Goal: Contribute content: Add original content to the website for others to see

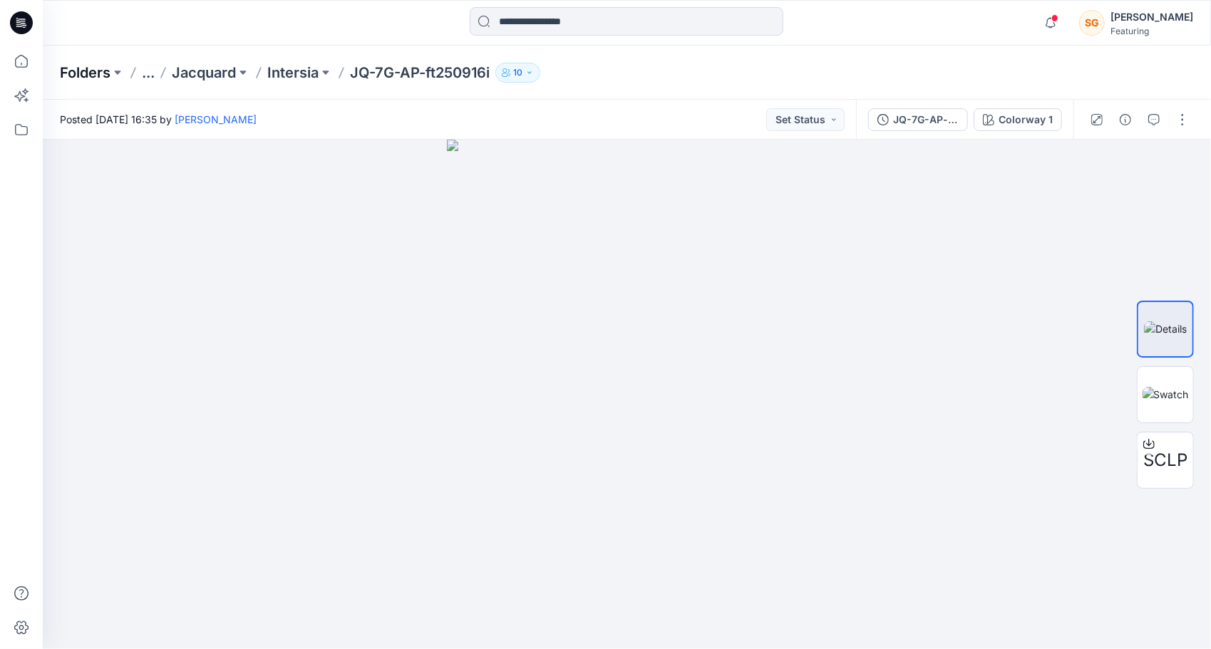
click at [74, 63] on p "Folders" at bounding box center [85, 73] width 51 height 20
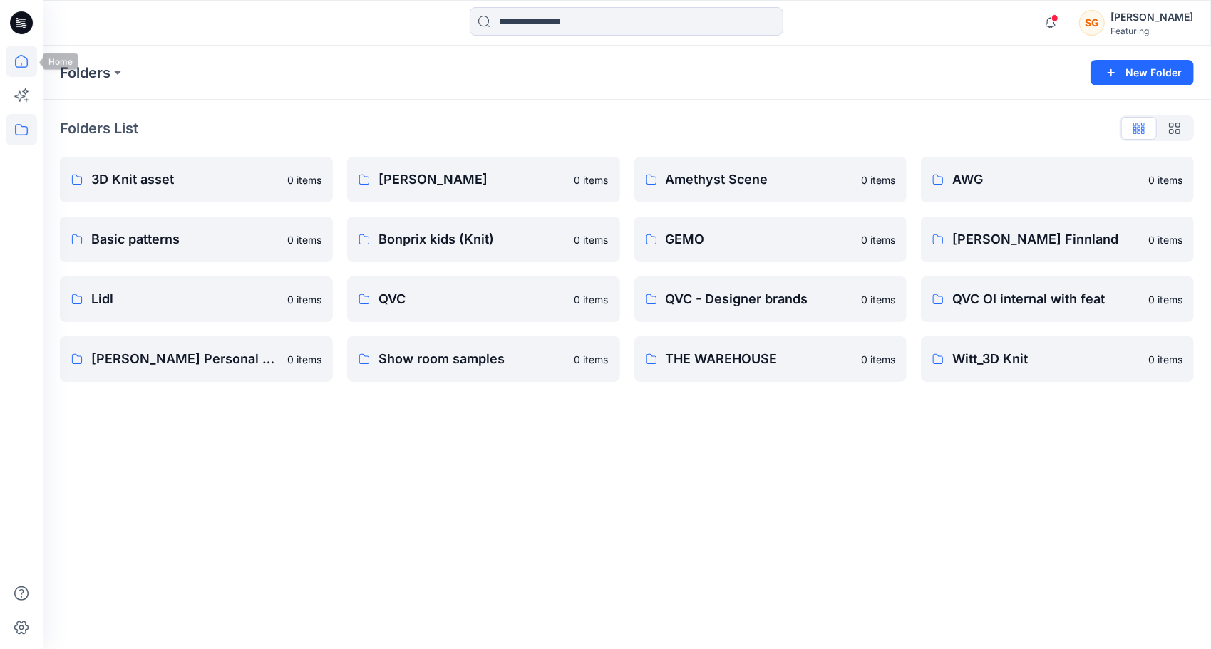
click at [21, 56] on icon at bounding box center [21, 61] width 31 height 31
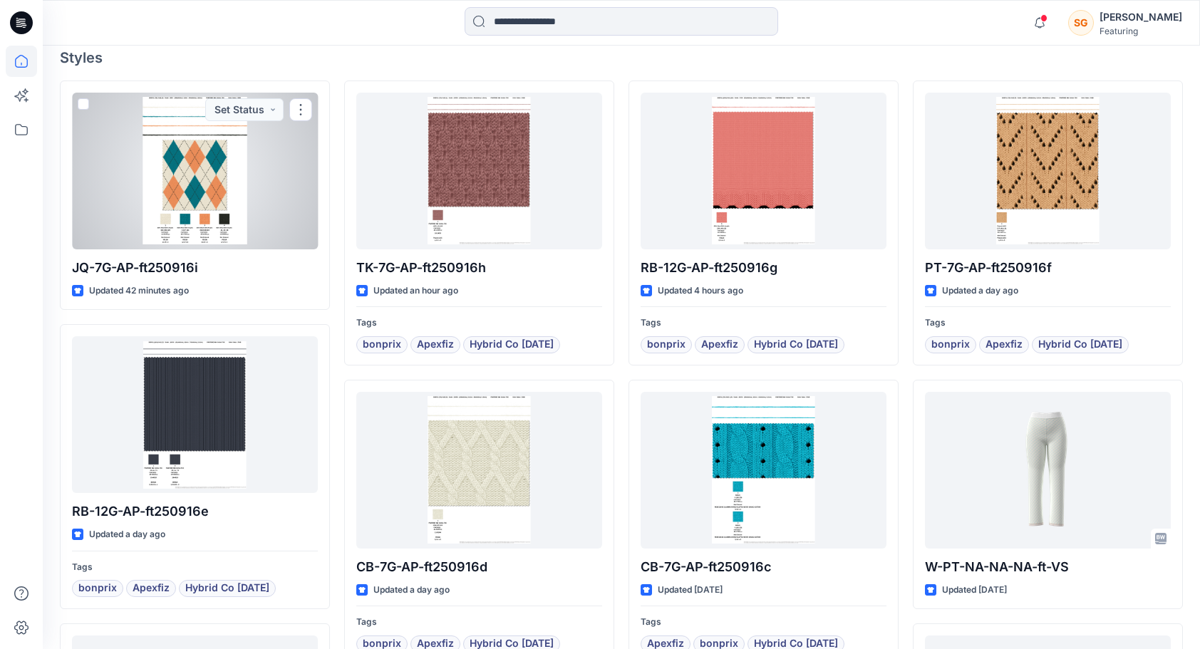
scroll to position [428, 0]
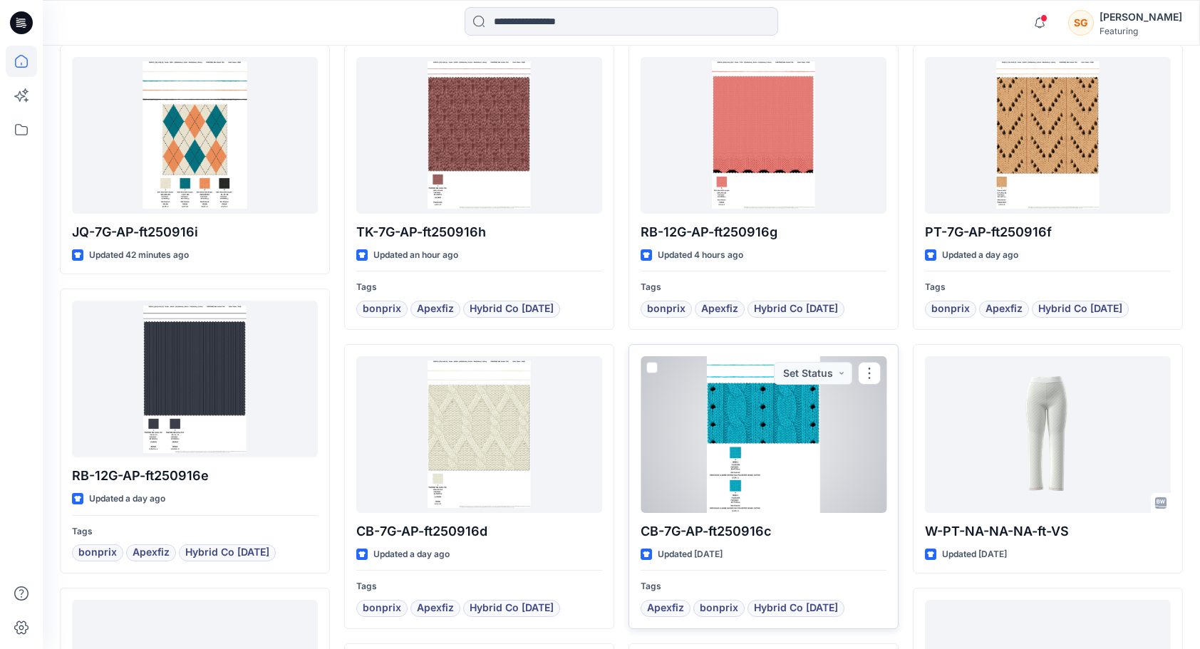
click at [803, 443] on div at bounding box center [764, 434] width 246 height 157
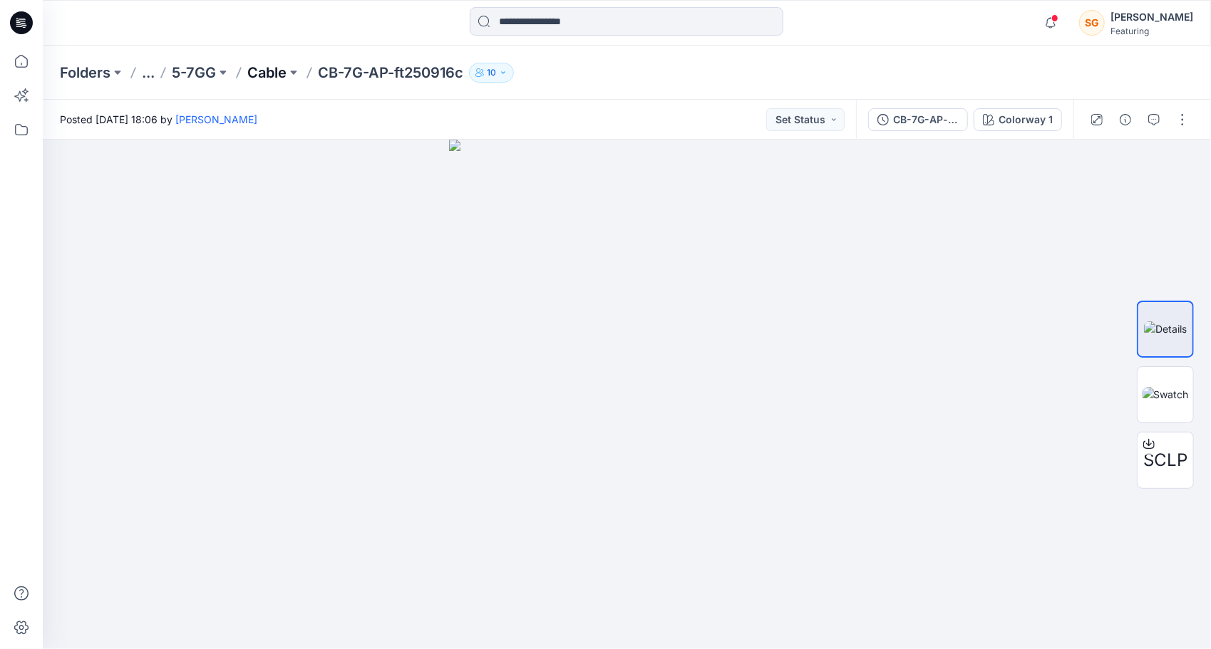
click at [278, 74] on p "Cable" at bounding box center [266, 73] width 39 height 20
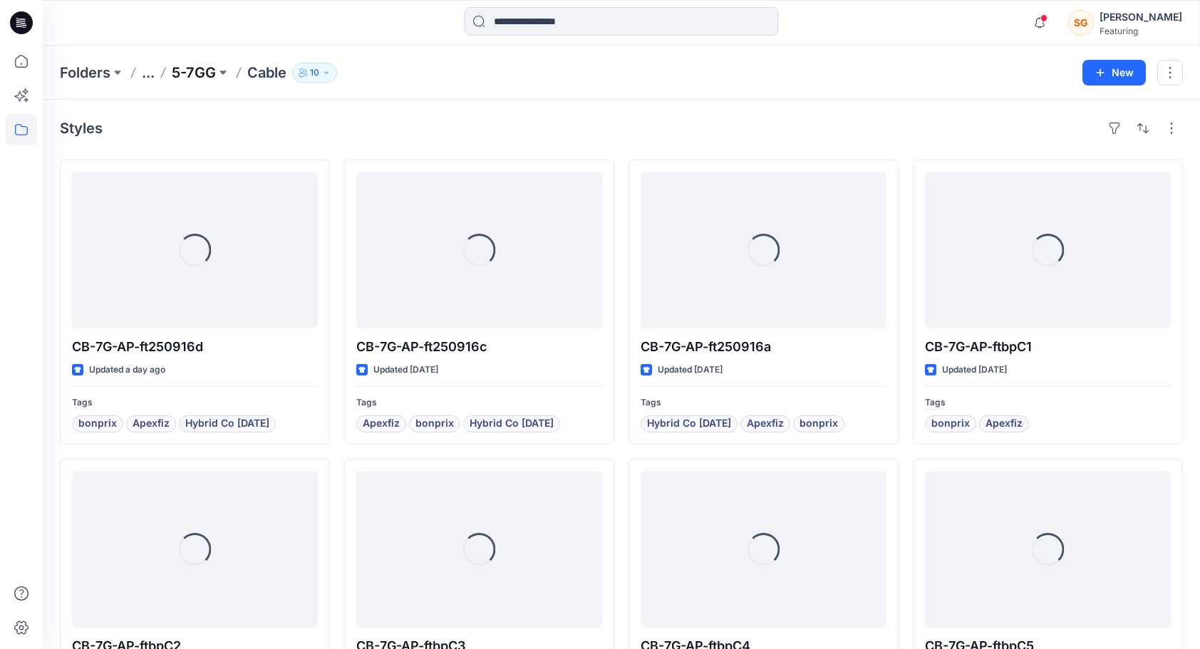
click at [197, 71] on p "5-7GG" at bounding box center [194, 73] width 44 height 20
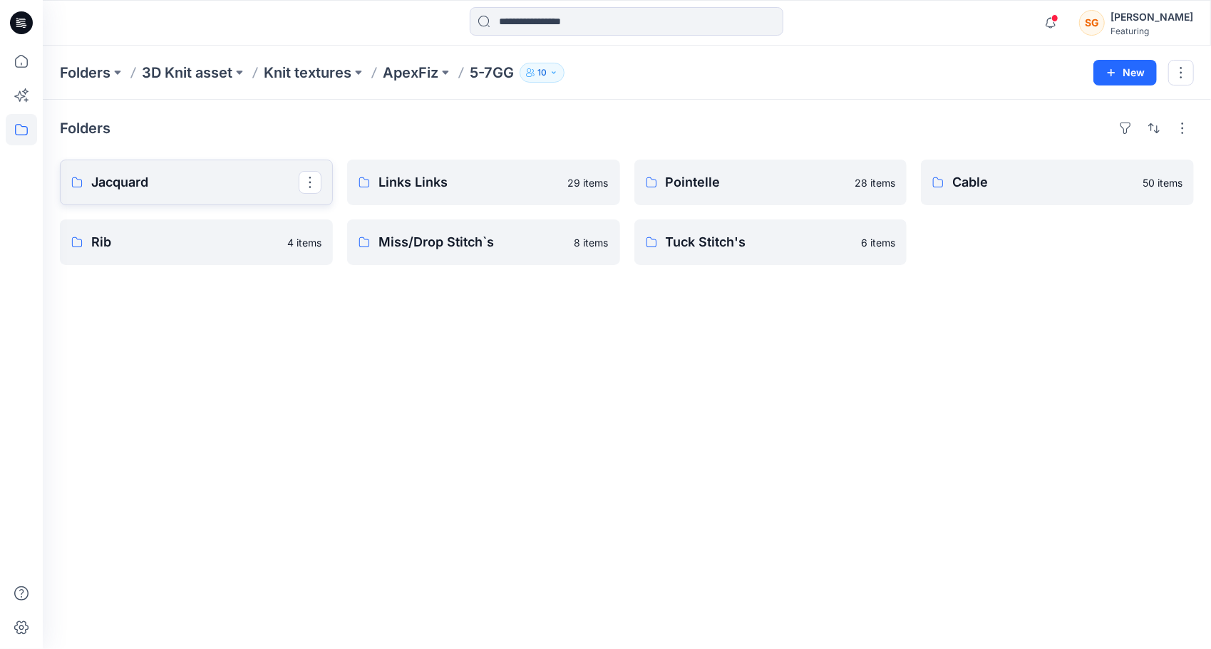
click at [157, 188] on p "Jacquard" at bounding box center [194, 182] width 207 height 20
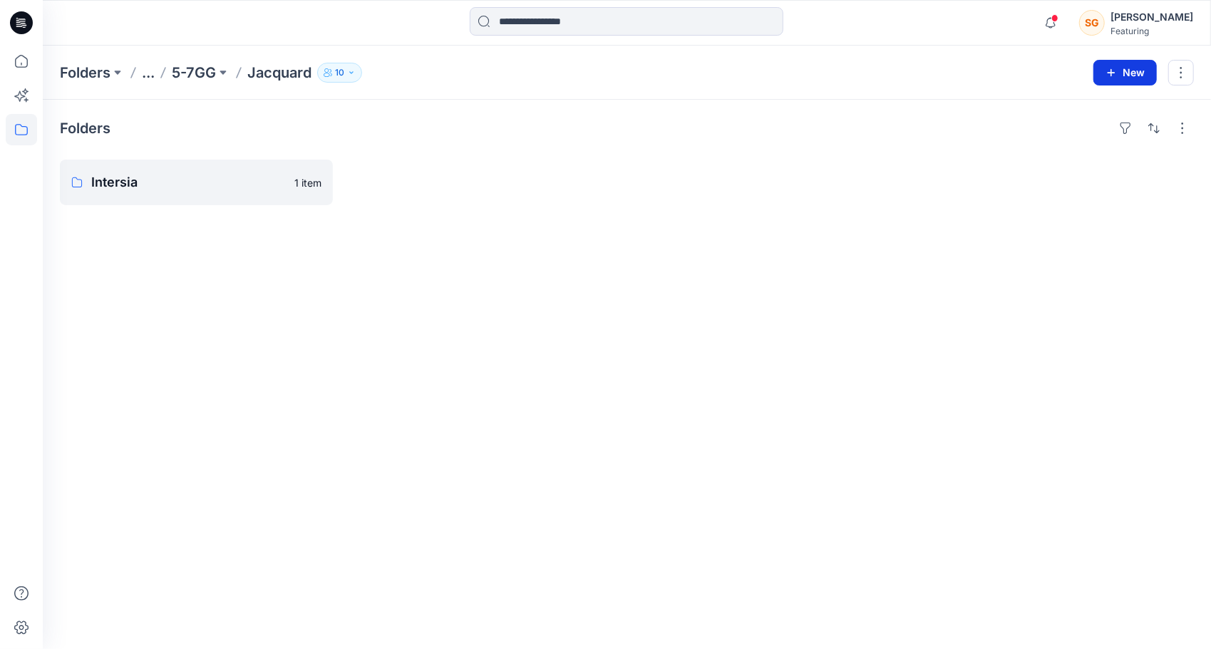
click at [1122, 76] on button "New" at bounding box center [1124, 73] width 63 height 26
click at [1079, 140] on p "New Folder" at bounding box center [1084, 135] width 53 height 15
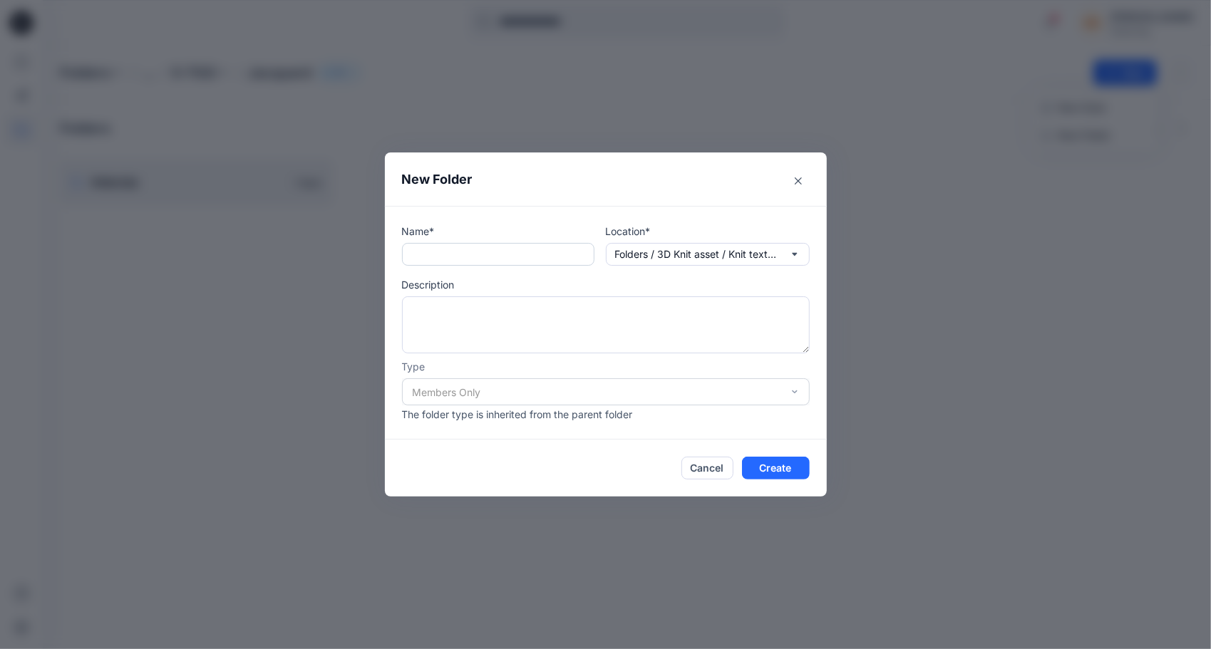
click at [450, 251] on input "text" at bounding box center [498, 254] width 192 height 23
click at [498, 251] on input "**********" at bounding box center [498, 254] width 192 height 23
type input "**********"
click at [777, 466] on button "Create" at bounding box center [776, 468] width 68 height 23
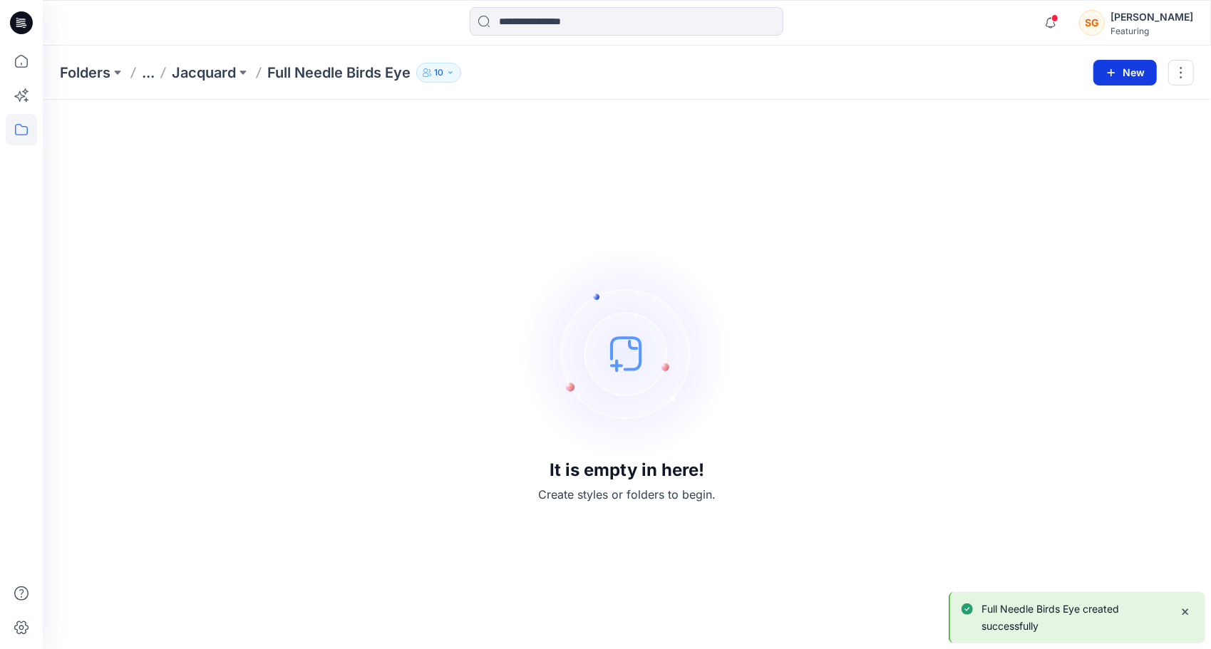
click at [1134, 71] on button "New" at bounding box center [1124, 73] width 63 height 26
click at [1096, 104] on p "New Style" at bounding box center [1082, 107] width 48 height 17
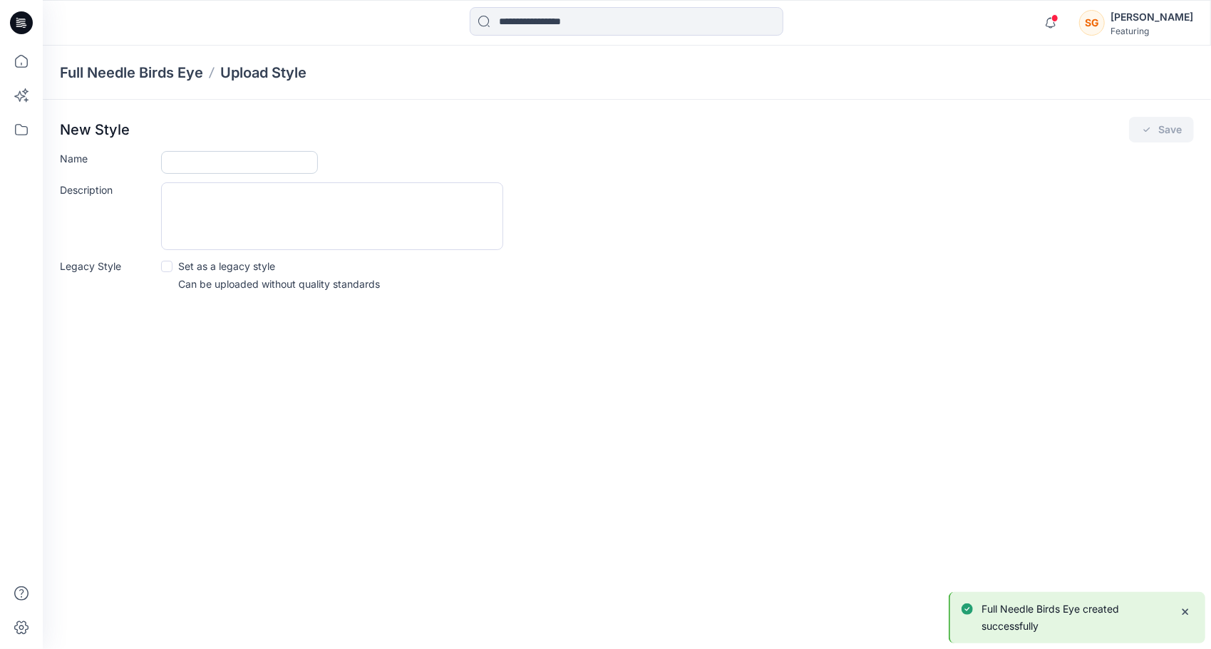
click at [240, 154] on input "Name" at bounding box center [239, 162] width 157 height 23
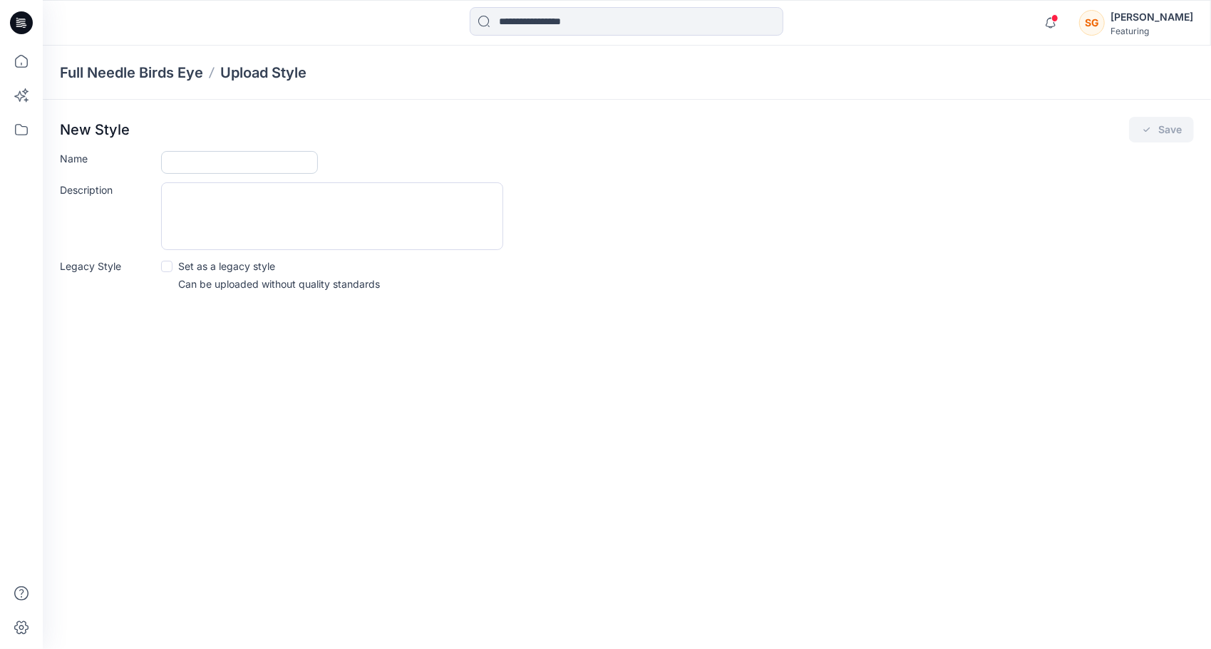
paste input "**********"
type input "**********"
click at [1161, 130] on button "Save" at bounding box center [1161, 130] width 65 height 26
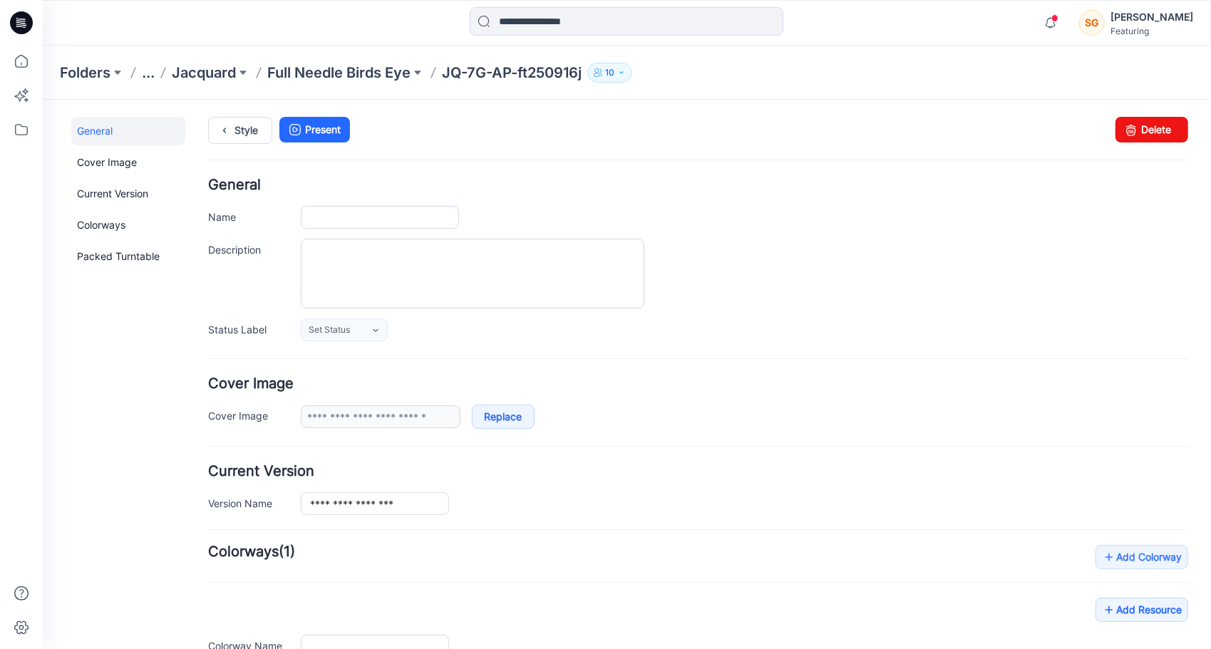
type input "**********"
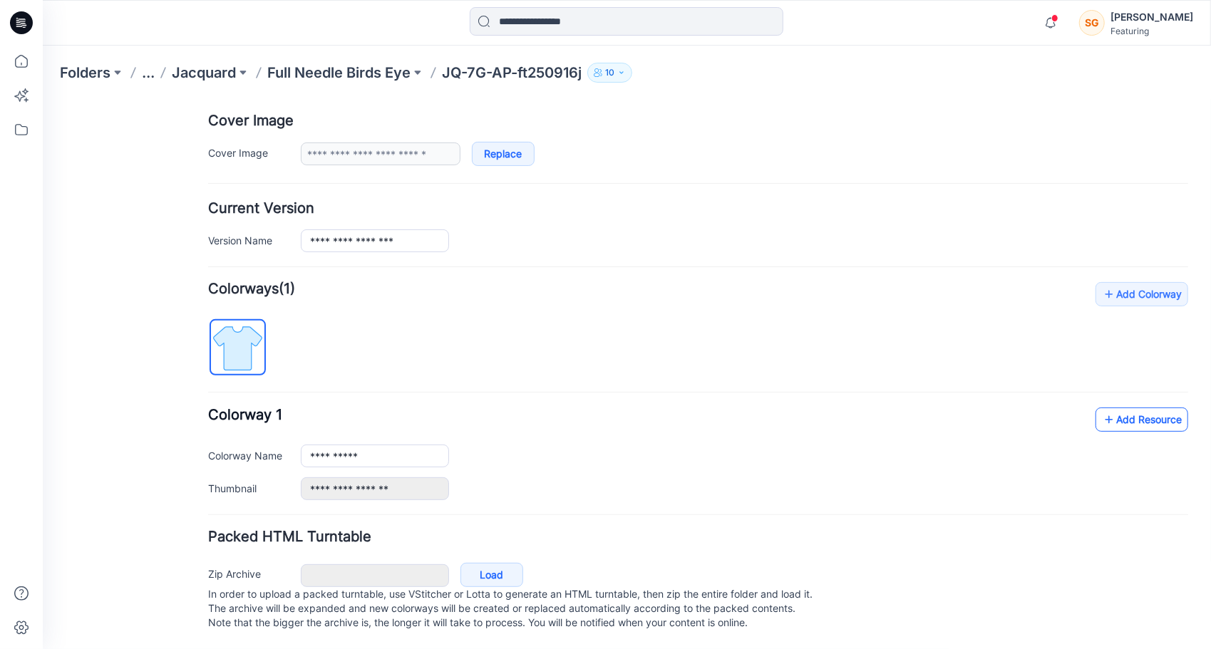
scroll to position [273, 0]
click at [1108, 412] on link "Add Resource" at bounding box center [1141, 419] width 93 height 24
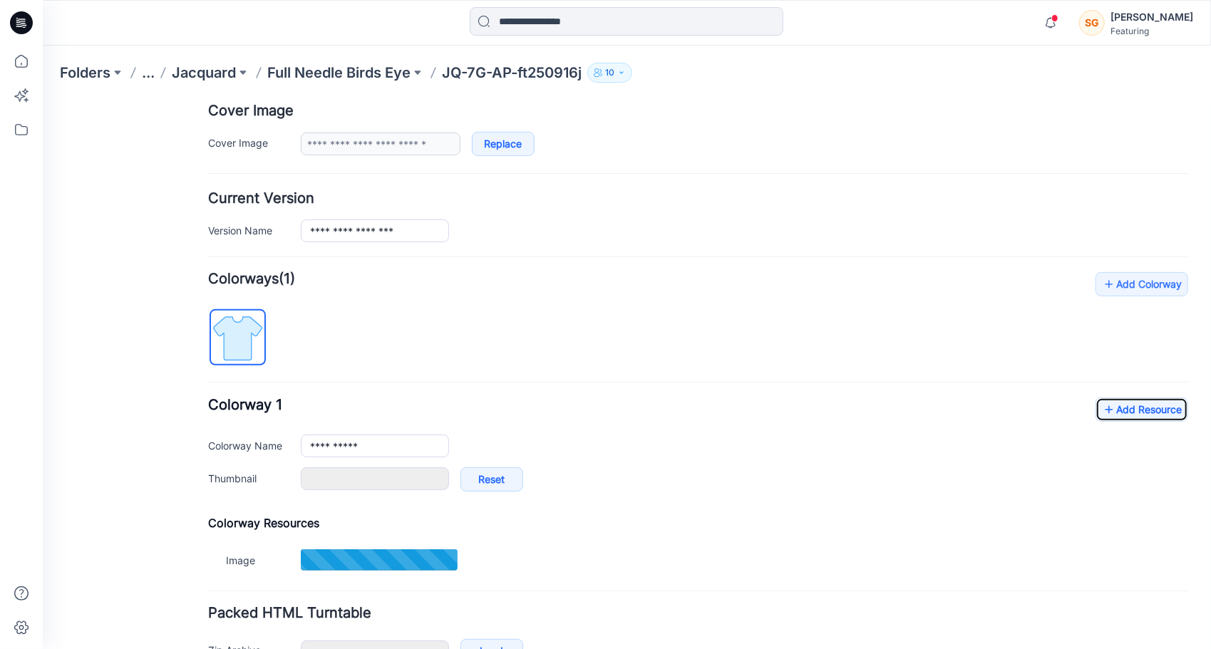
type input "*******"
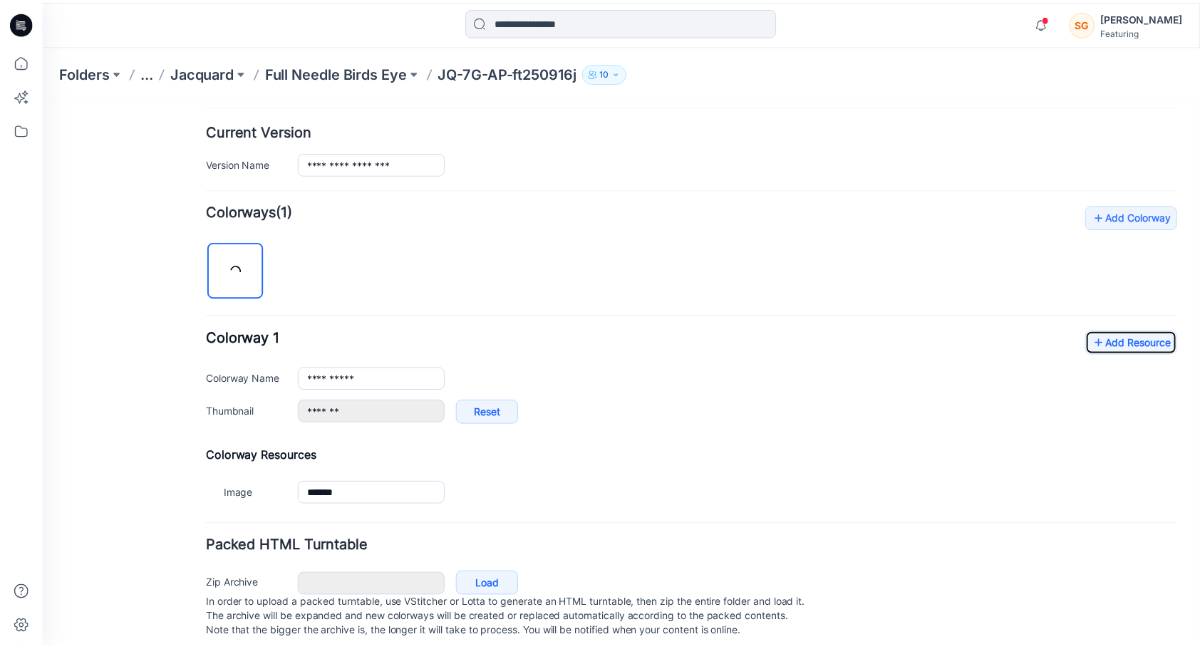
scroll to position [360, 0]
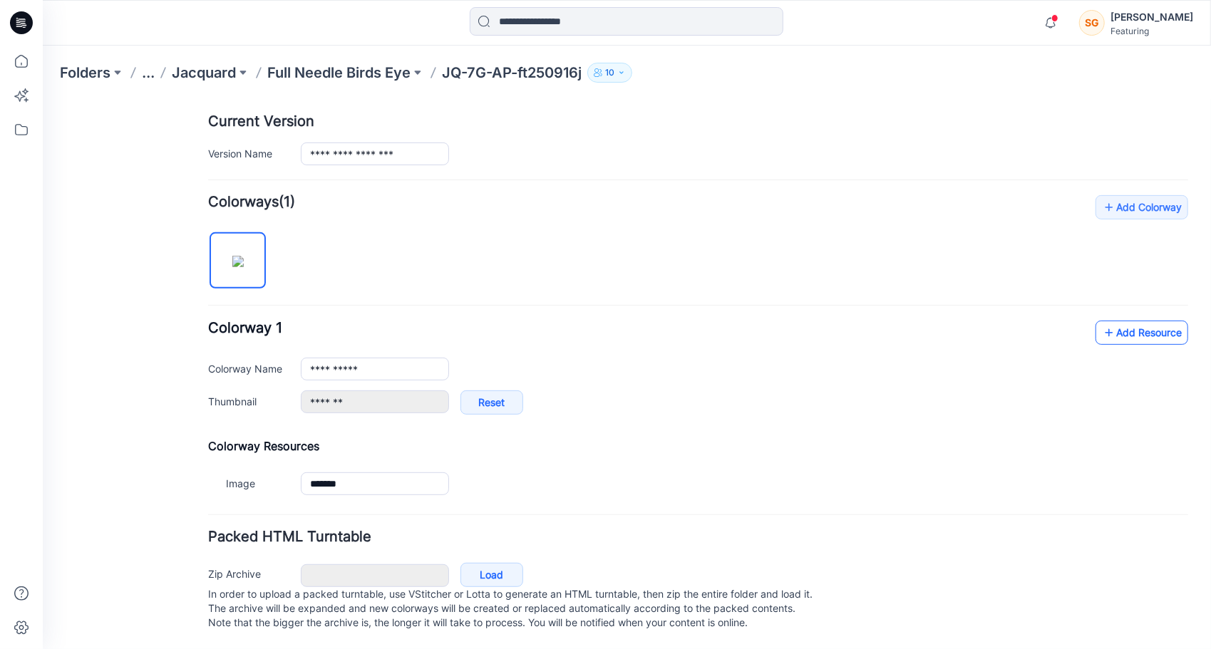
click at [1134, 320] on link "Add Resource" at bounding box center [1141, 332] width 93 height 24
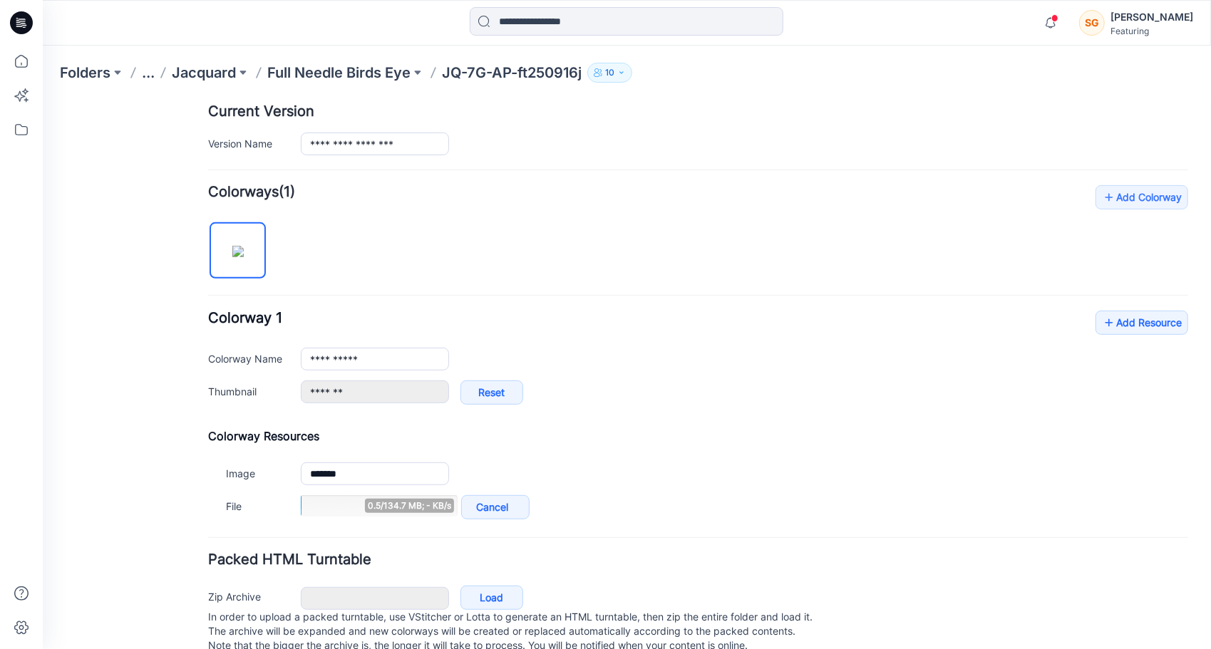
click at [1151, 304] on div "**********" at bounding box center [697, 354] width 980 height 338
click at [1147, 311] on link "Add Resource" at bounding box center [1141, 322] width 93 height 24
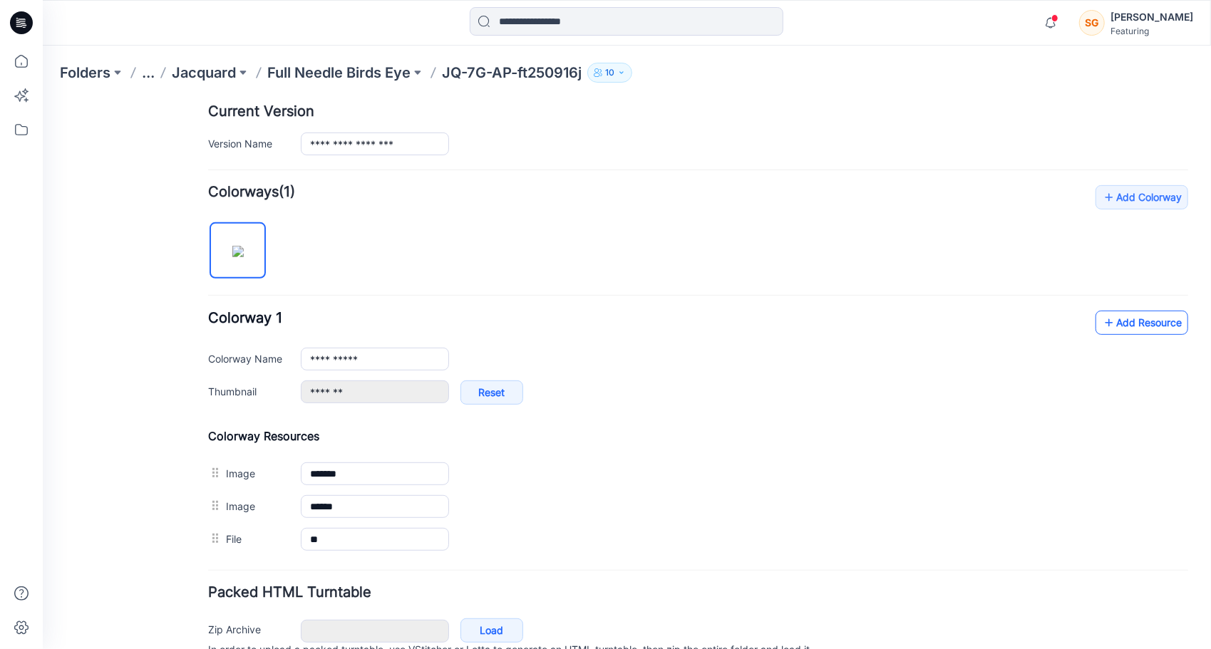
click at [1140, 326] on link "Add Resource" at bounding box center [1141, 322] width 93 height 24
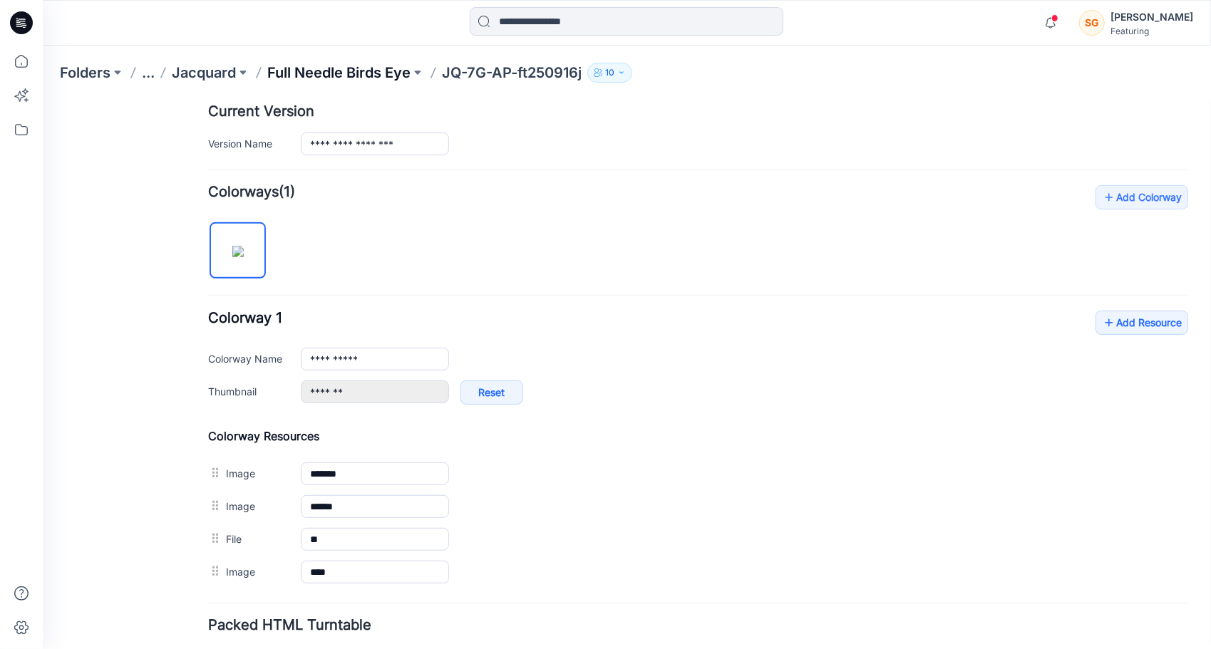
click at [321, 73] on p "Full Needle Birds Eye" at bounding box center [338, 73] width 143 height 20
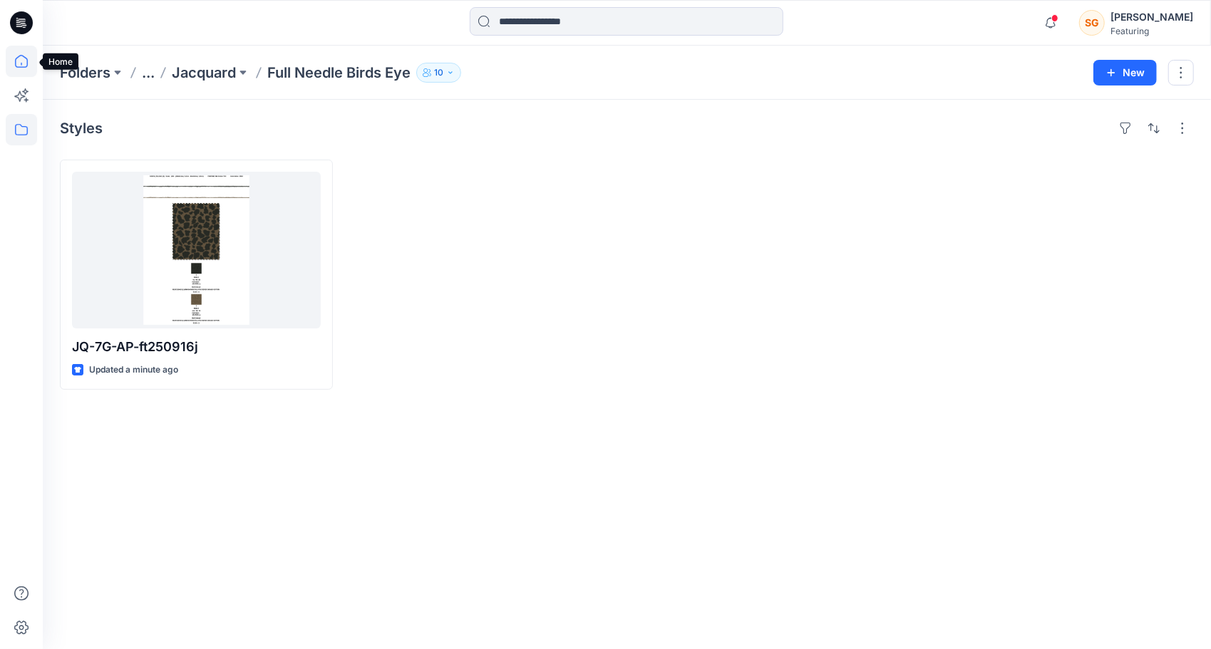
click at [25, 61] on icon at bounding box center [21, 61] width 31 height 31
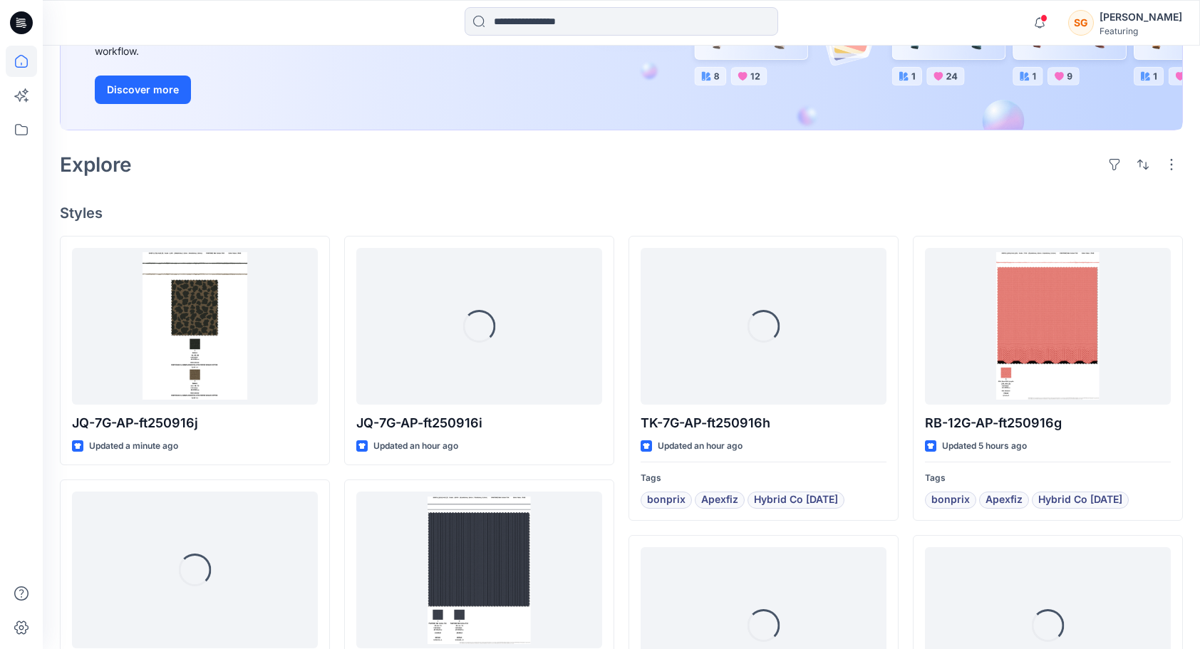
scroll to position [285, 0]
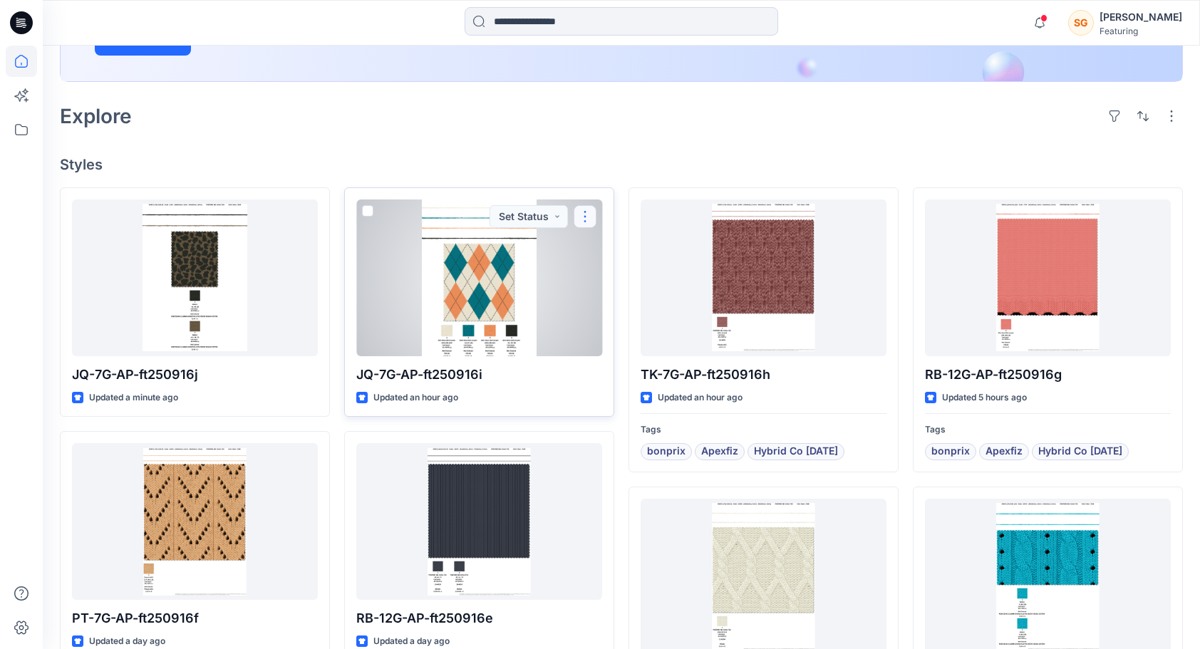
click at [591, 217] on button "button" at bounding box center [585, 216] width 23 height 23
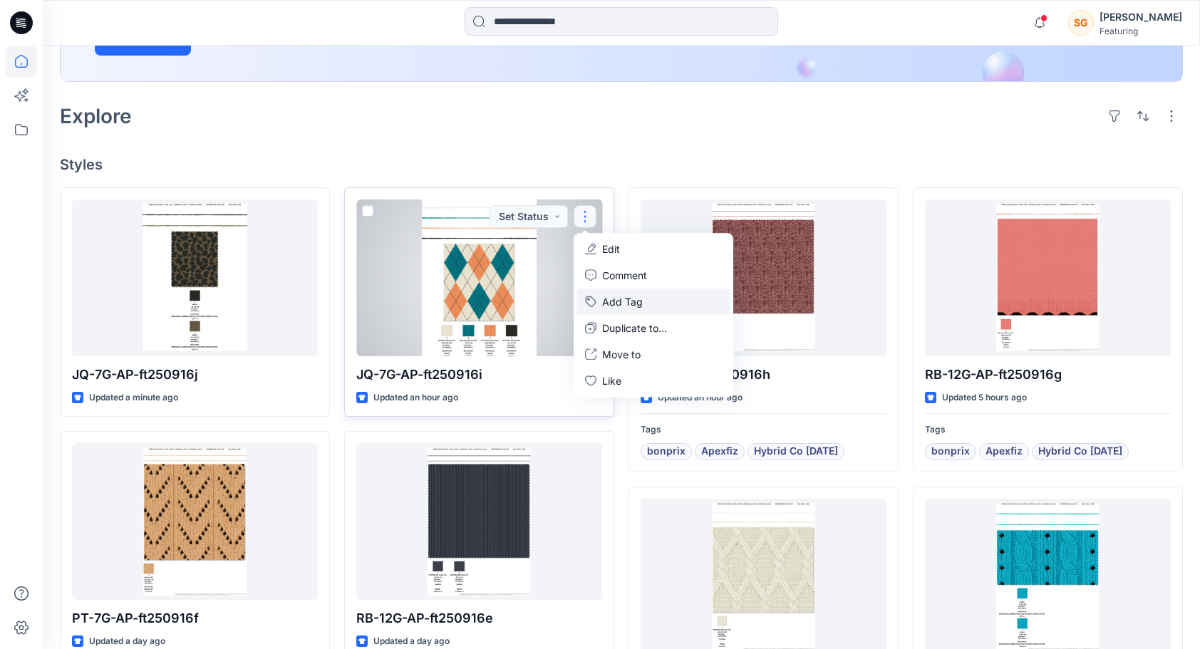
click at [633, 300] on button "Add Tag" at bounding box center [654, 302] width 154 height 26
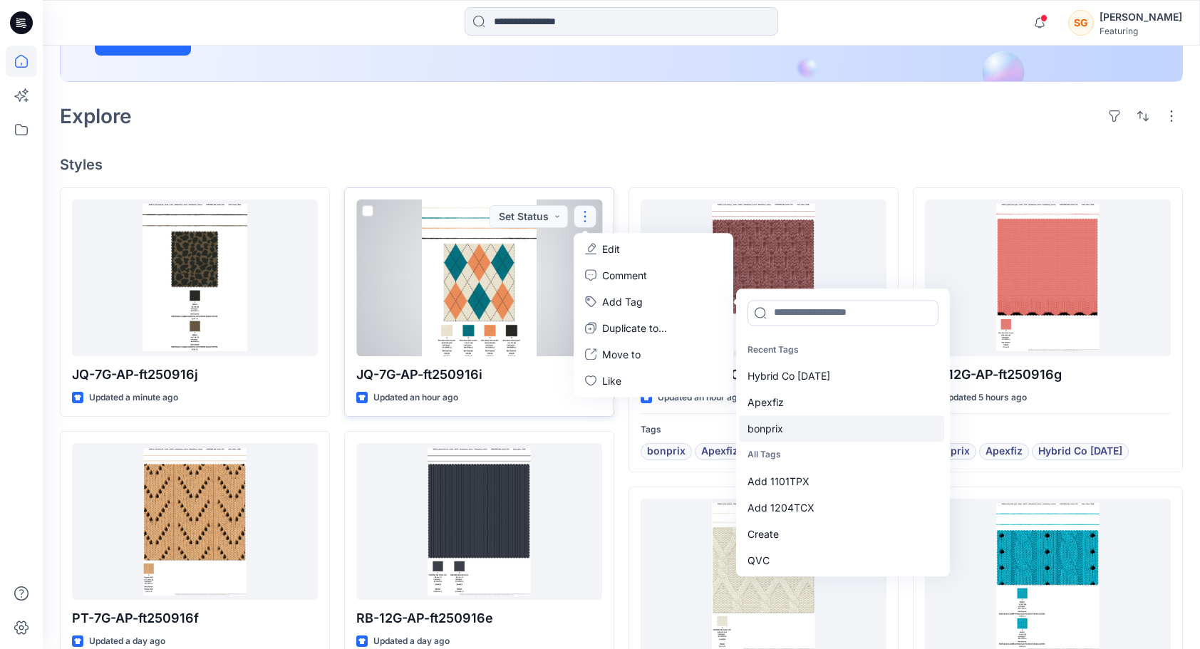
click at [786, 427] on div "bonprix" at bounding box center [841, 429] width 205 height 26
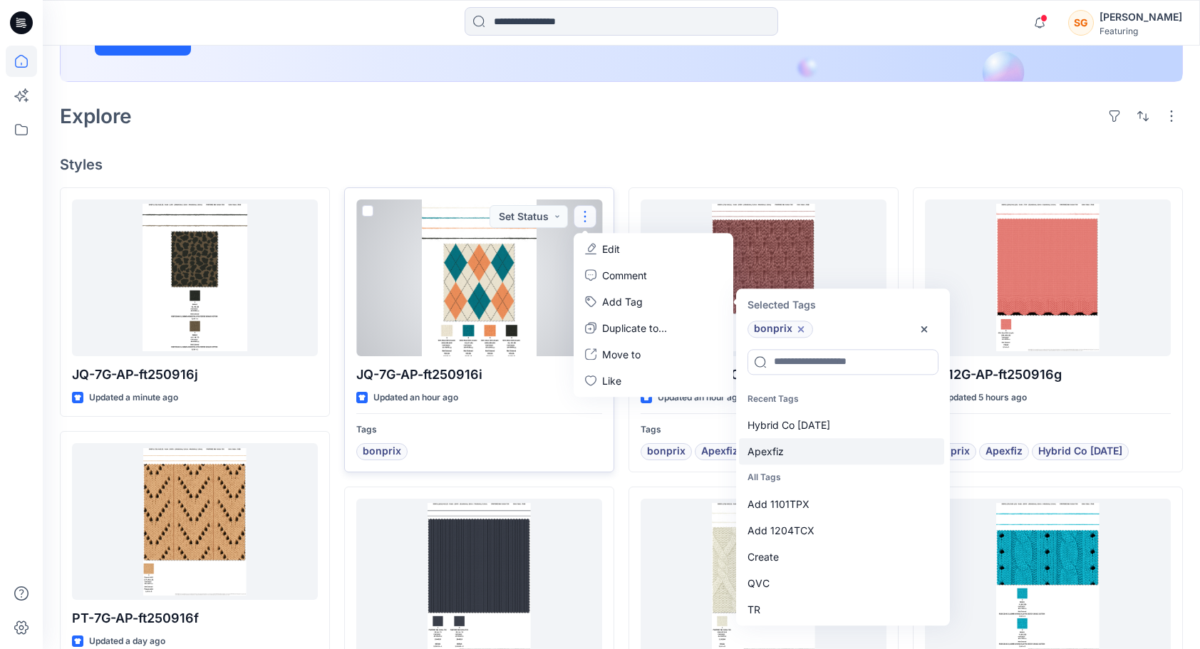
click at [786, 452] on div "Apexfiz" at bounding box center [841, 451] width 205 height 26
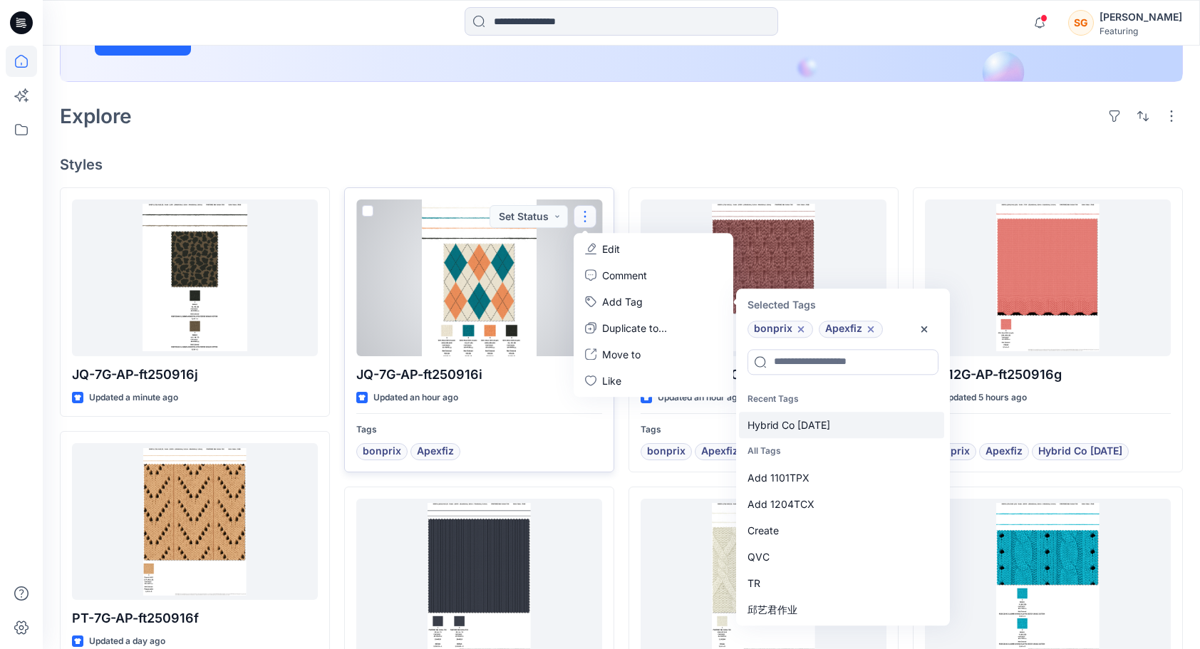
click at [799, 423] on div "Hybrid Co [DATE]" at bounding box center [841, 425] width 205 height 26
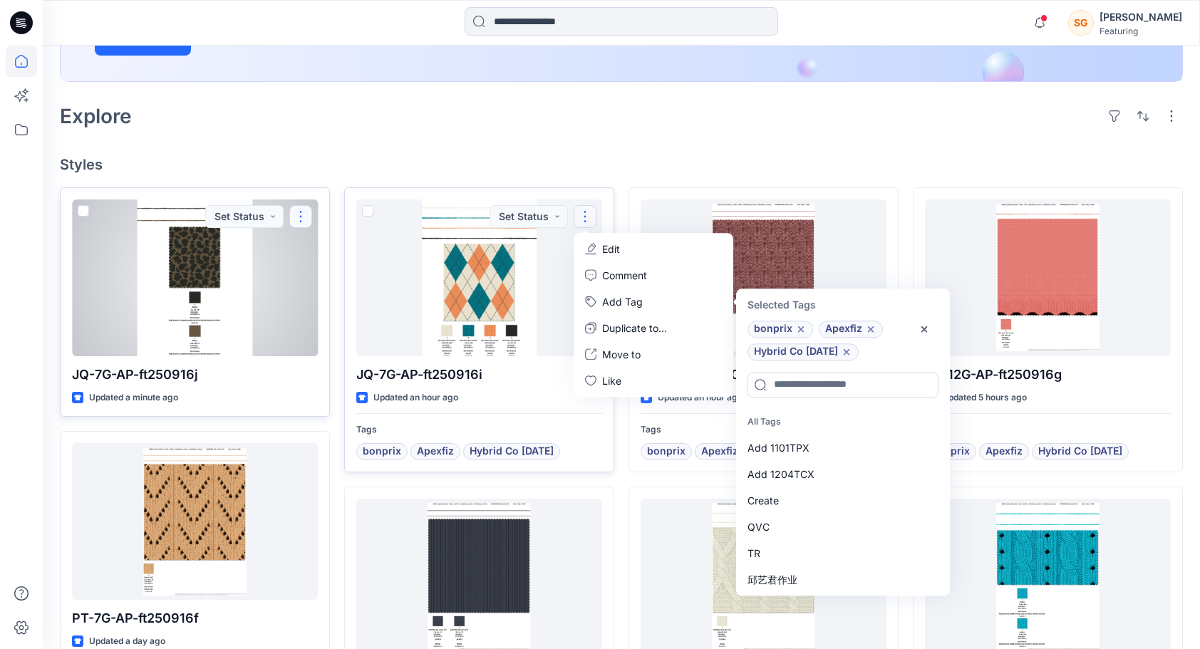
click at [297, 215] on button "button" at bounding box center [300, 216] width 23 height 23
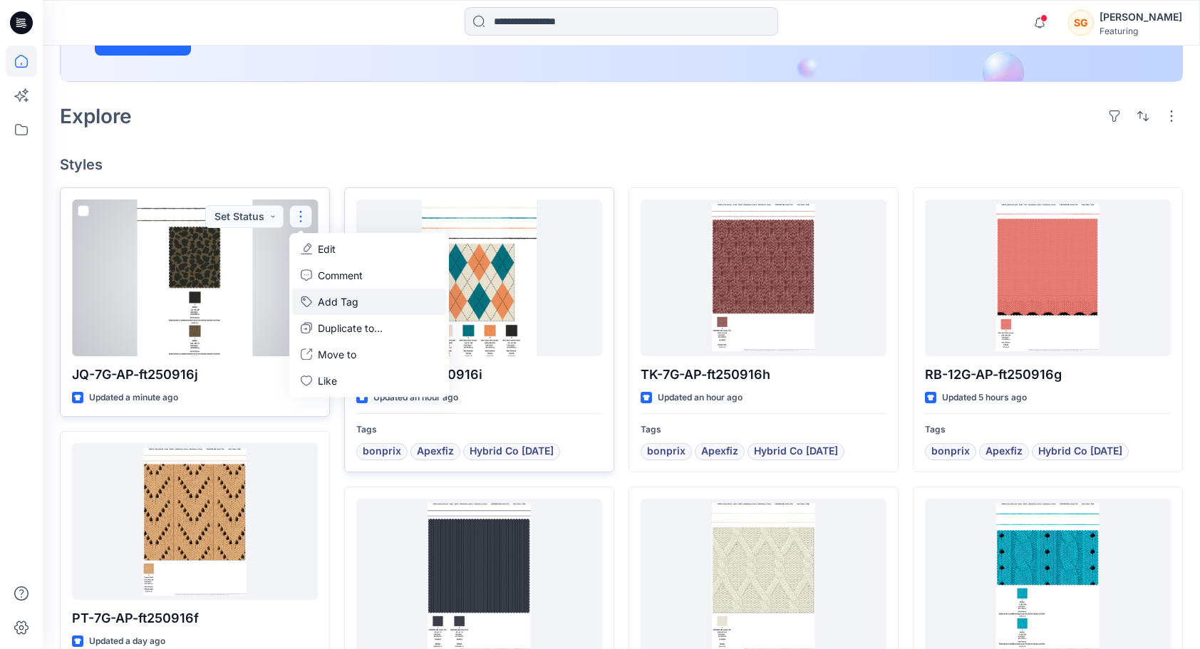
click at [331, 302] on button "Add Tag" at bounding box center [369, 302] width 154 height 26
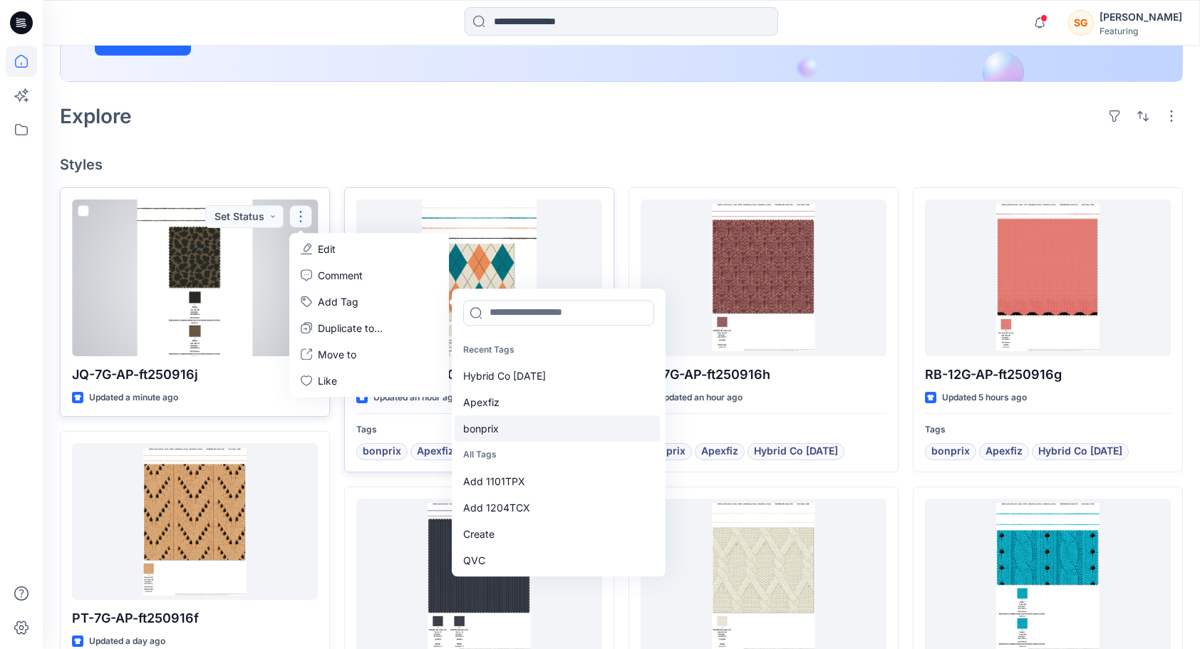
click at [495, 431] on div "bonprix" at bounding box center [557, 429] width 205 height 26
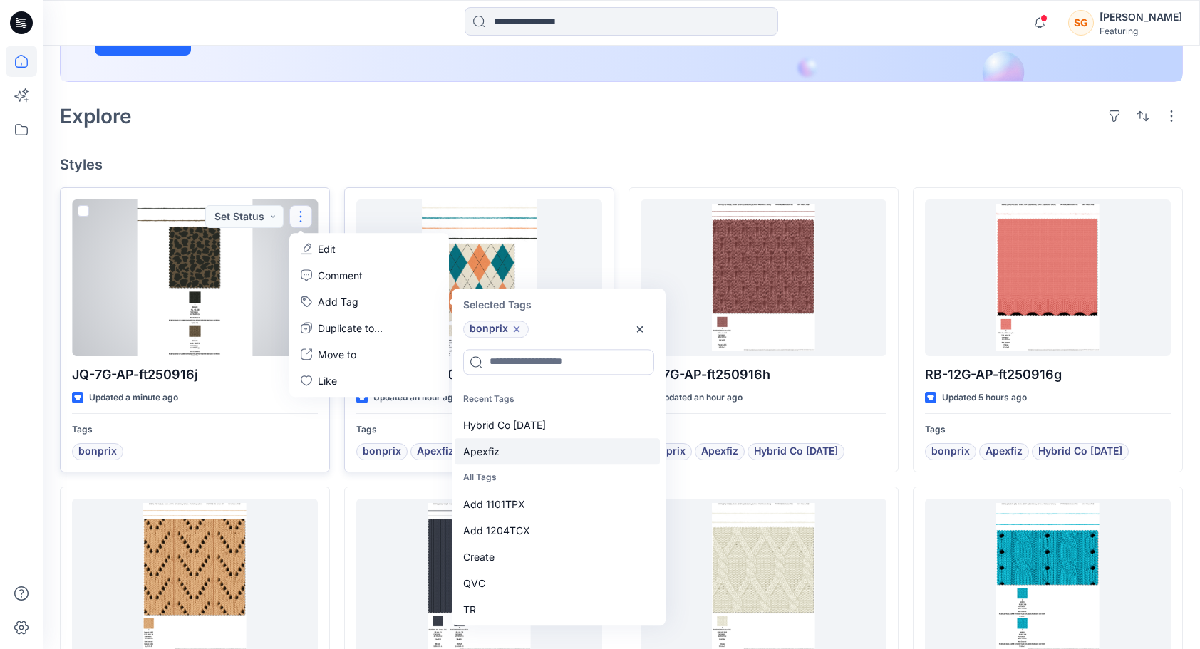
click at [492, 445] on div "Apexfiz" at bounding box center [557, 451] width 205 height 26
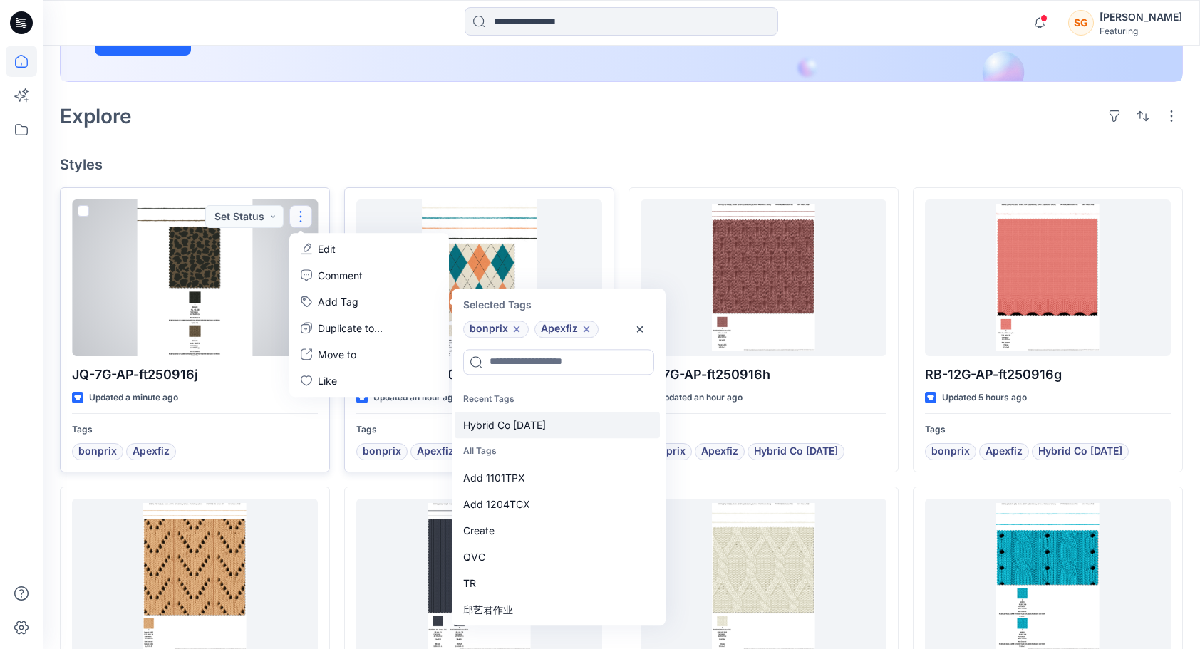
click at [503, 426] on div "Hybrid Co [DATE]" at bounding box center [557, 425] width 205 height 26
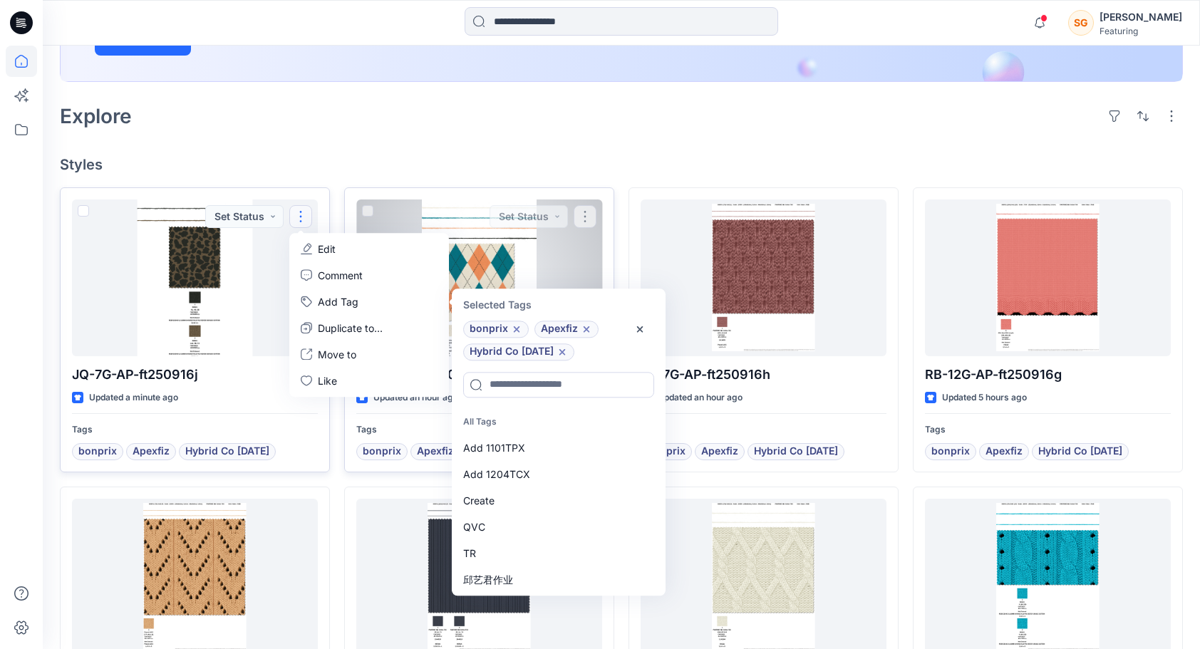
click at [456, 251] on div at bounding box center [479, 278] width 246 height 157
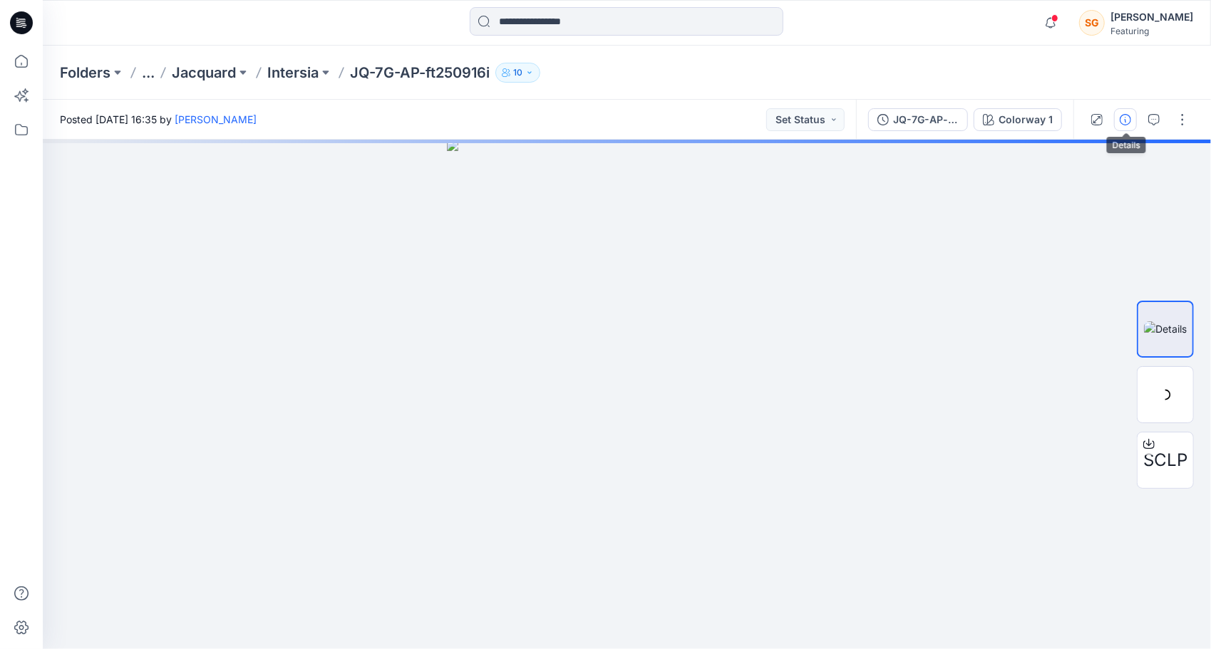
click at [1123, 121] on icon "button" at bounding box center [1125, 119] width 11 height 11
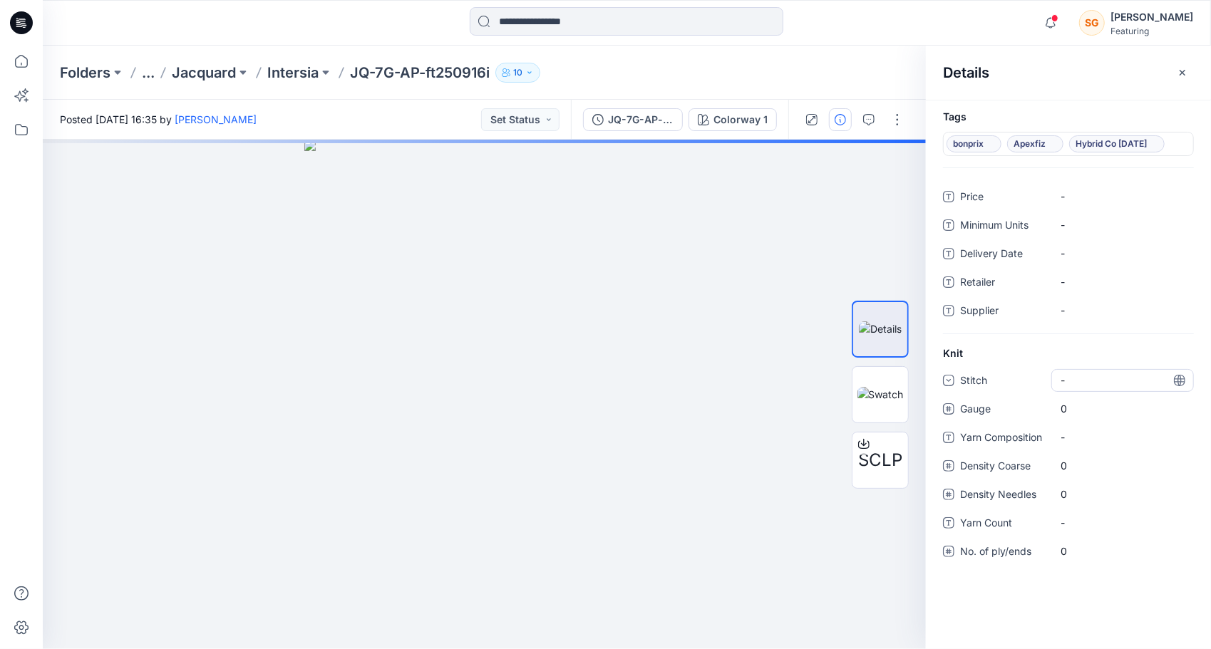
click at [1093, 379] on div "-" at bounding box center [1122, 380] width 143 height 23
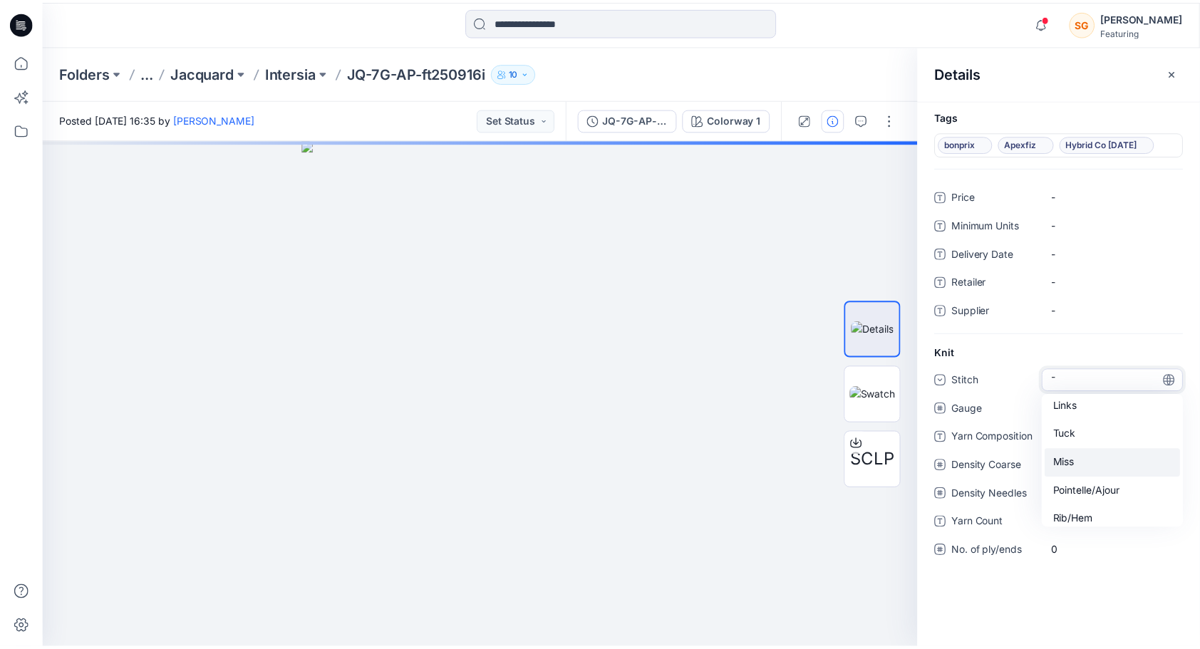
scroll to position [128, 0]
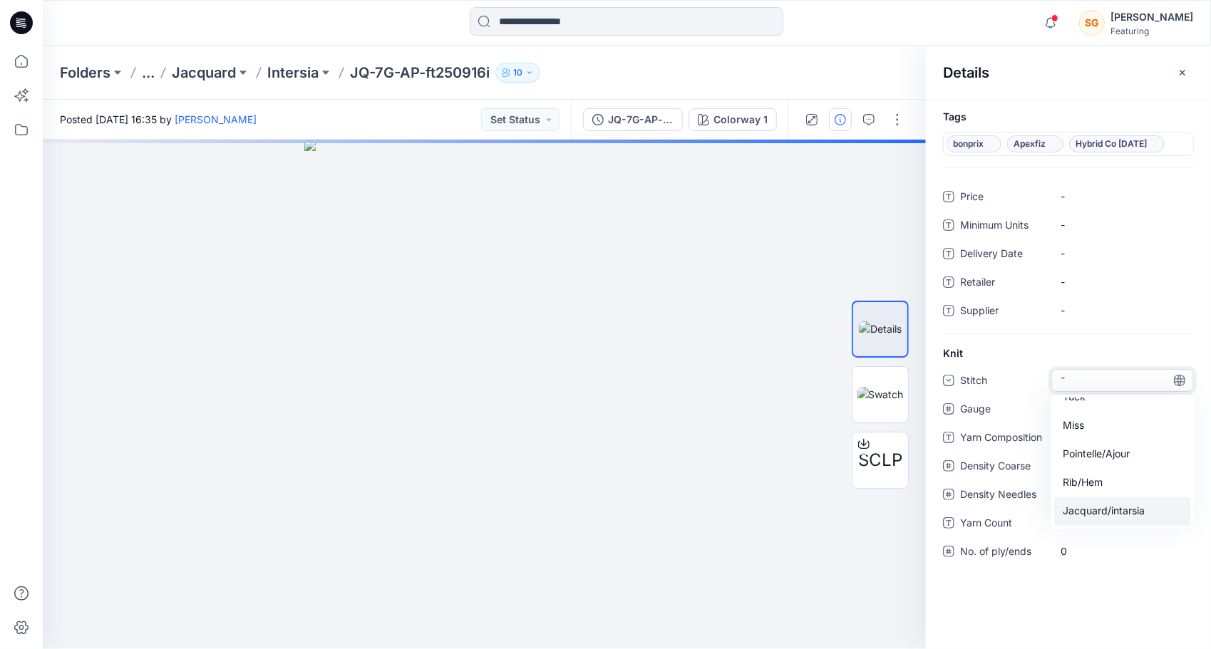
click at [1113, 509] on div "Jacquard/intarsia" at bounding box center [1122, 512] width 137 height 29
click at [1080, 408] on span "0" at bounding box center [1123, 408] width 124 height 15
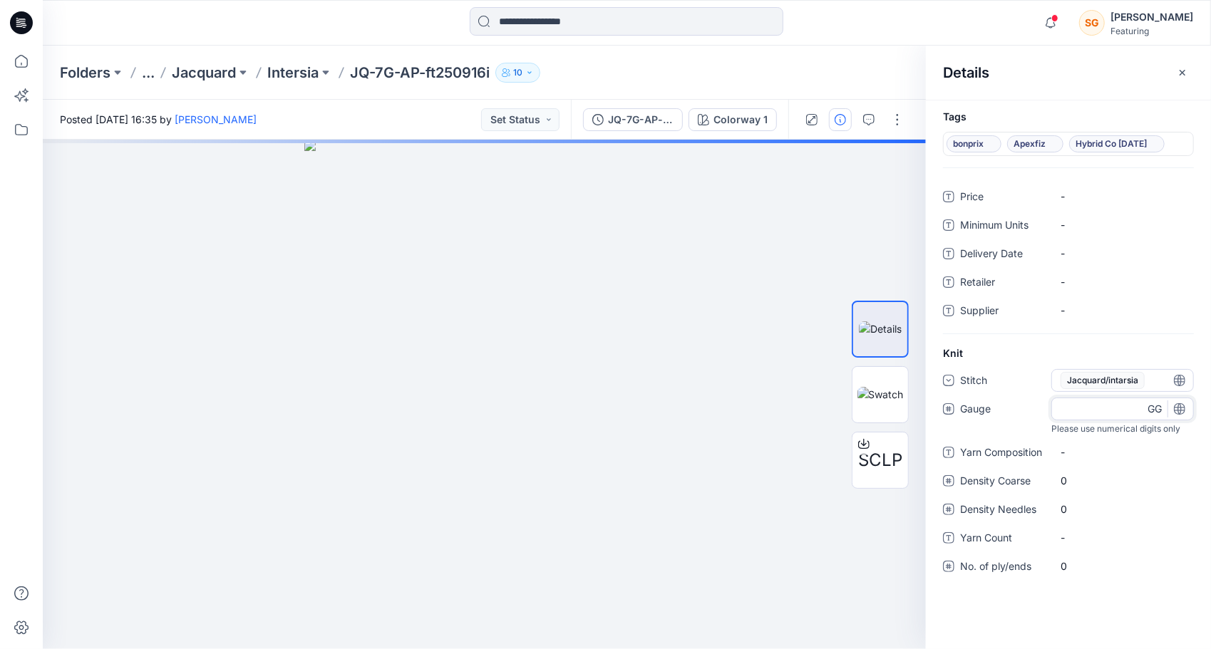
type input "*"
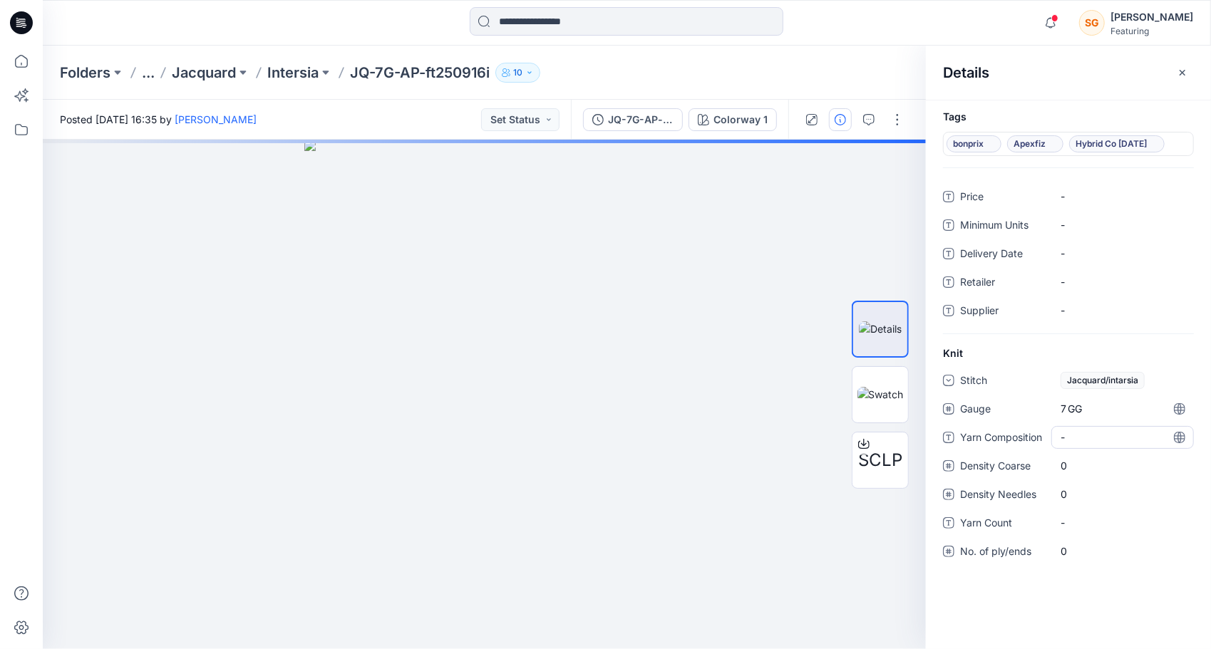
click at [1089, 452] on div "Stitch Jacquard/intarsia Gauge 7 GG Yarn Composition - Density Coarse 0 Density…" at bounding box center [1068, 474] width 251 height 211
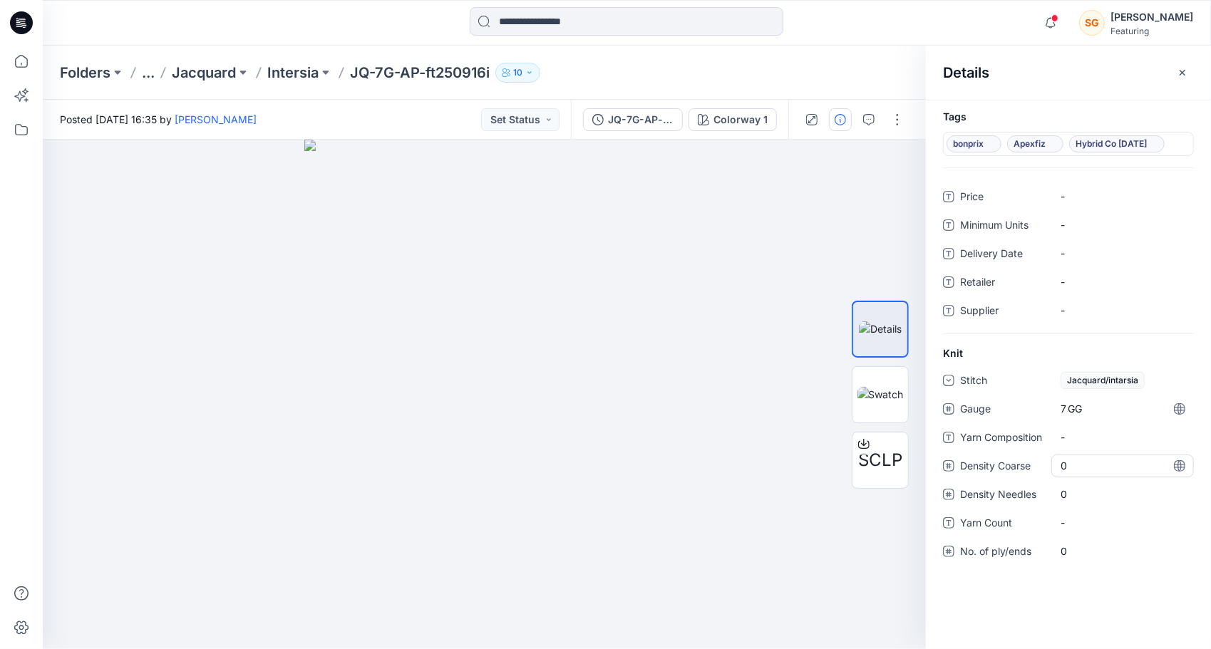
click at [1086, 470] on Coarse "0" at bounding box center [1123, 465] width 124 height 15
type input "**"
click at [1091, 503] on div "0" at bounding box center [1122, 509] width 143 height 23
type input "**"
click at [1082, 535] on div "Stitch Jacquard/intarsia Gauge 7 GG Yarn Composition - Density Coarse 44 Densit…" at bounding box center [1068, 482] width 251 height 226
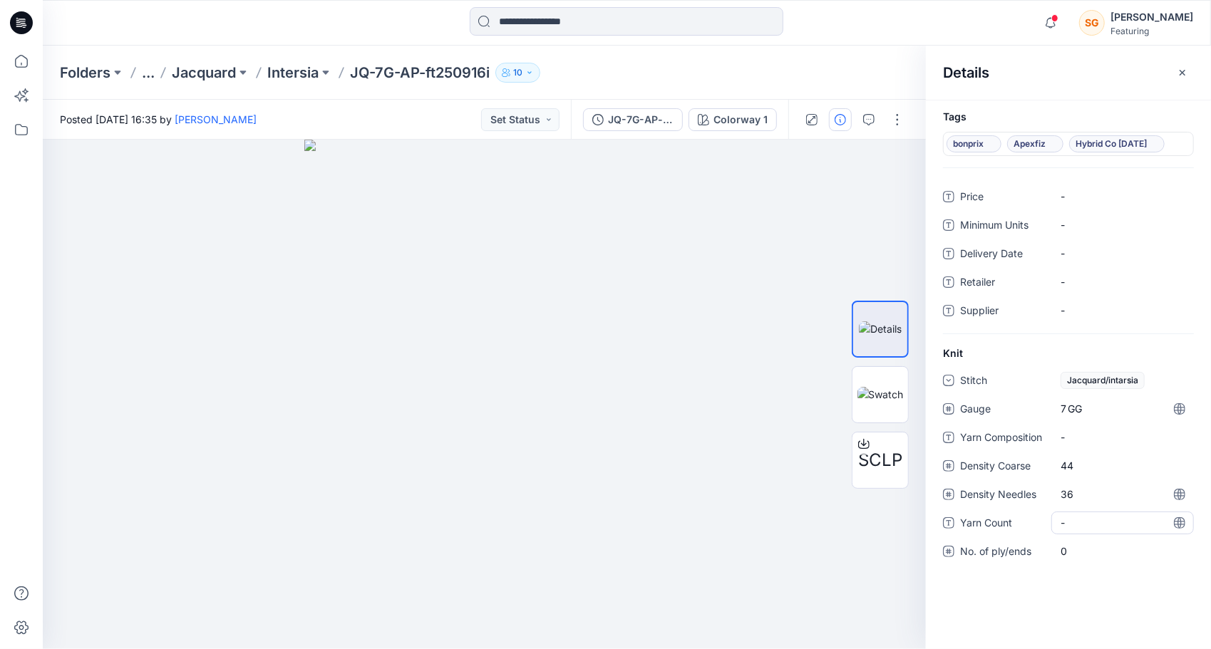
click at [1084, 520] on Count "-" at bounding box center [1123, 522] width 124 height 15
click at [1084, 520] on textarea at bounding box center [1122, 523] width 143 height 23
type textarea "****"
click at [1081, 559] on div "0" at bounding box center [1122, 551] width 143 height 23
type input "*"
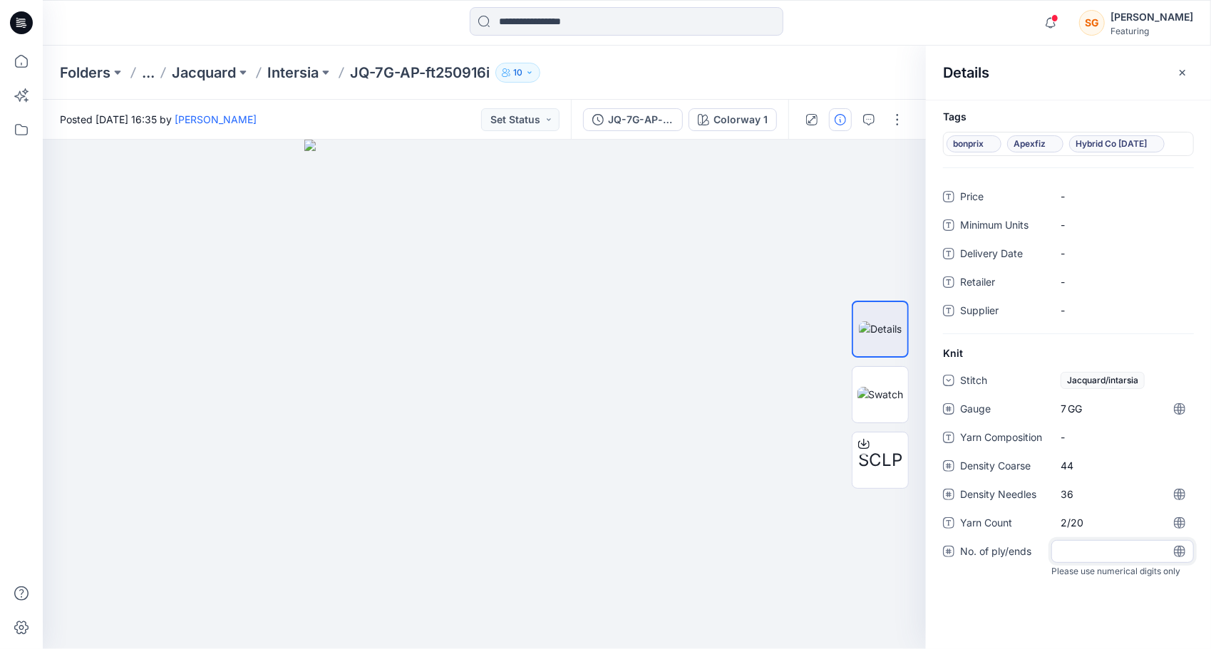
click at [1035, 619] on div "Tags bonprix Apexfiz Hybrid Co [DATE] Price - Minimum Units - Delivery Date - R…" at bounding box center [1068, 375] width 285 height 550
click at [301, 74] on p "Intersia" at bounding box center [292, 73] width 51 height 20
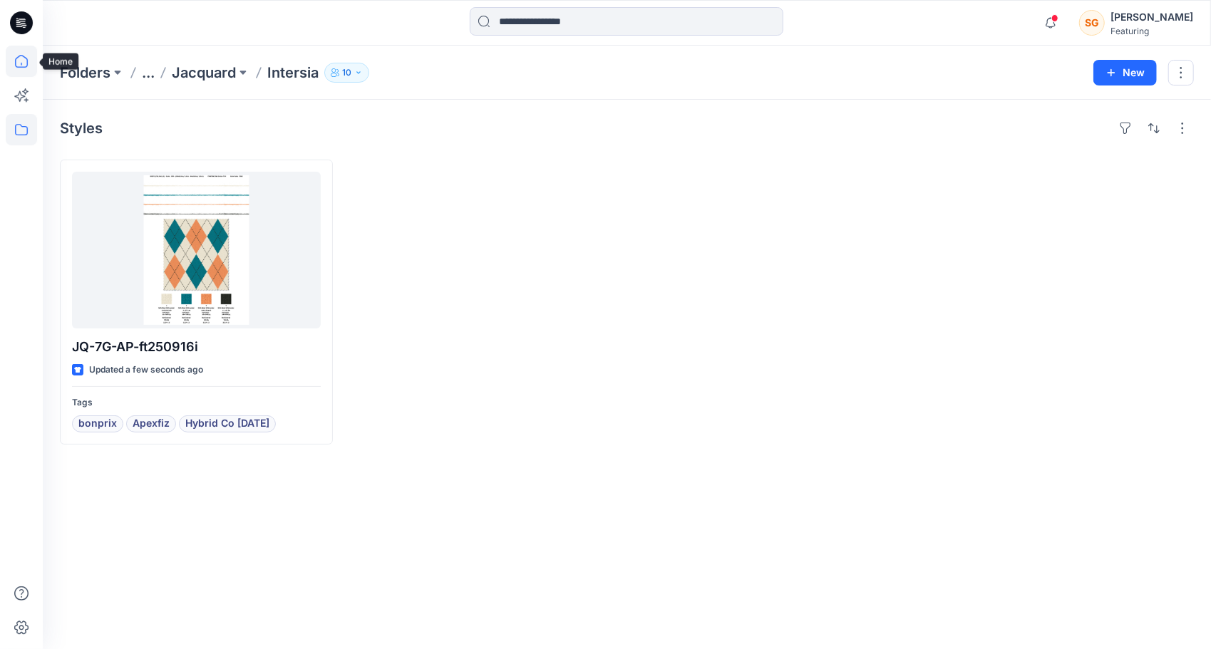
click at [23, 54] on icon at bounding box center [21, 61] width 31 height 31
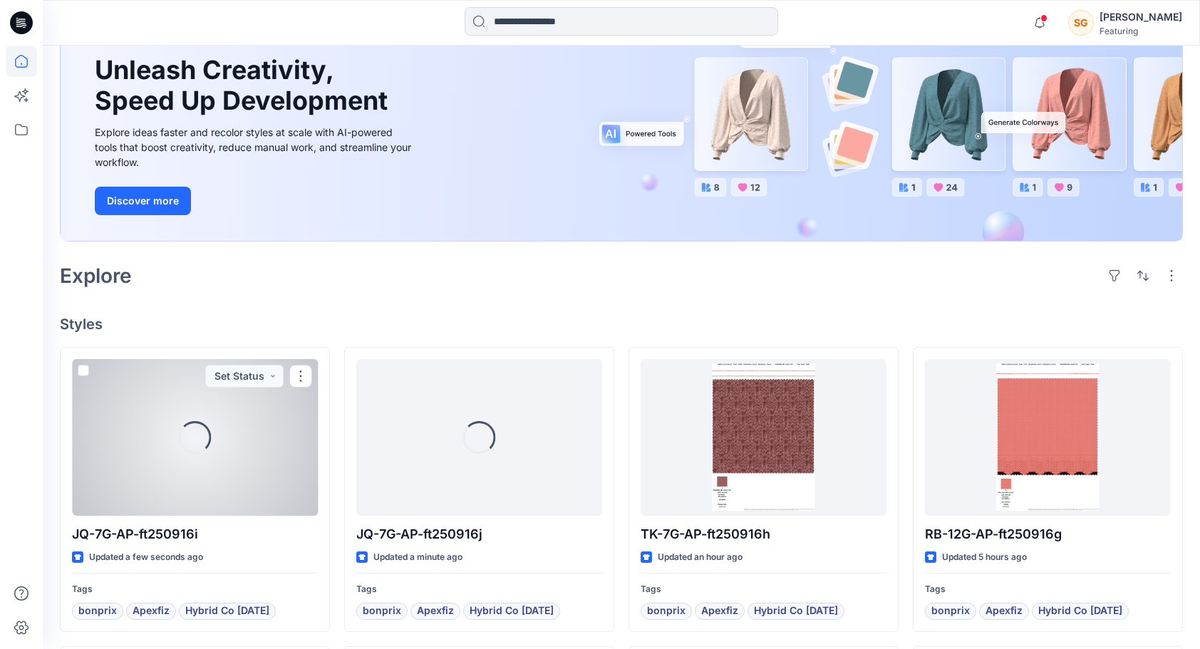
scroll to position [214, 0]
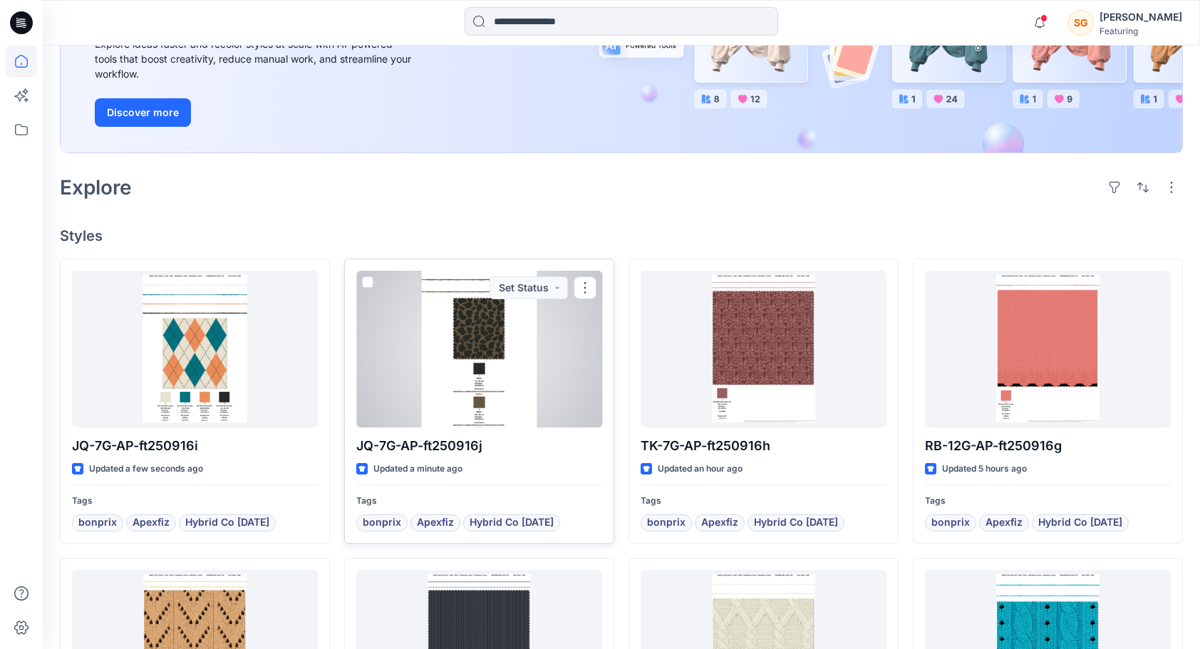
click at [470, 349] on div at bounding box center [479, 349] width 246 height 157
